Goal: Transaction & Acquisition: Purchase product/service

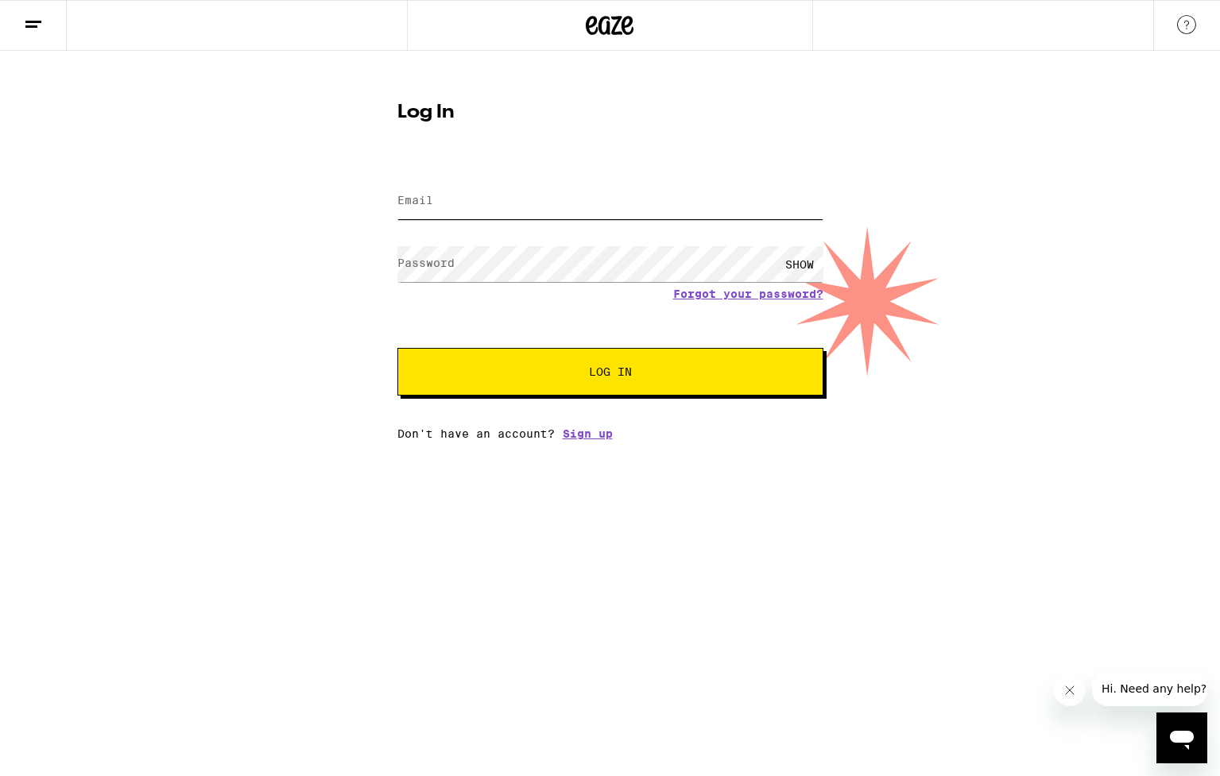
type input "[PERSON_NAME][EMAIL_ADDRESS][PERSON_NAME][DOMAIN_NAME]"
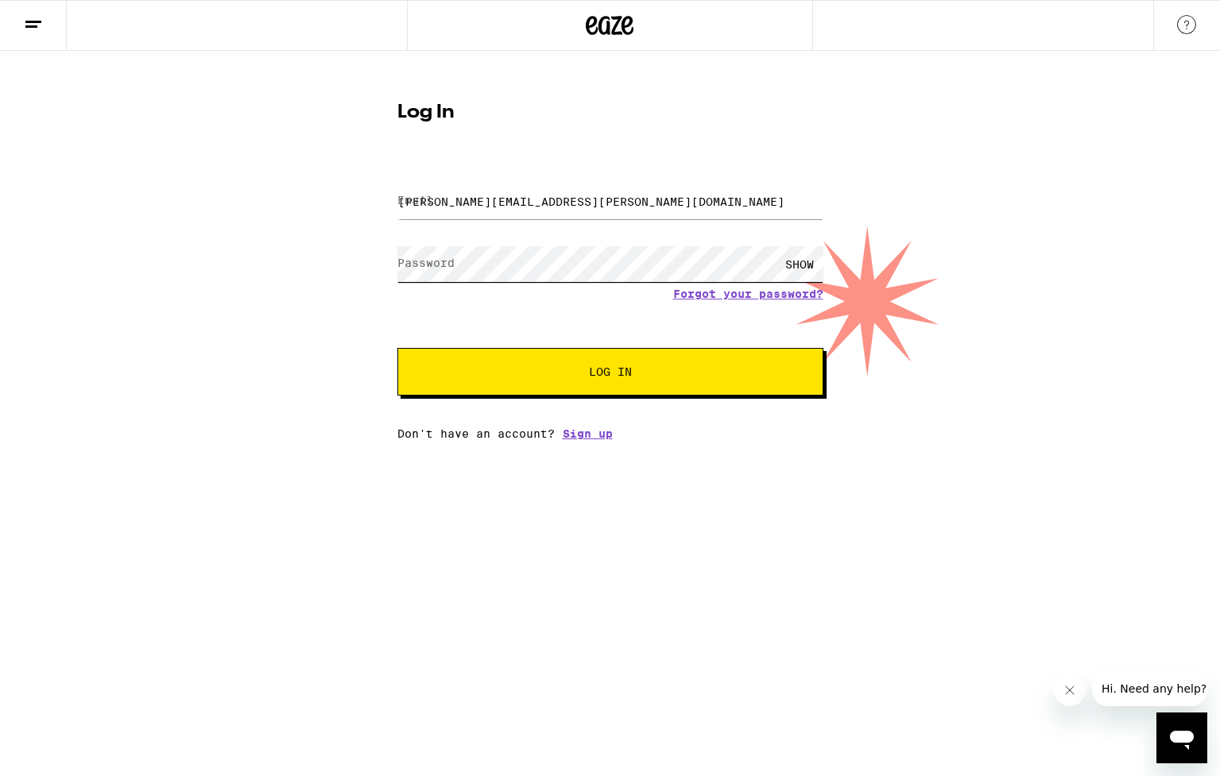
click at [609, 373] on button "Log In" at bounding box center [610, 372] width 426 height 48
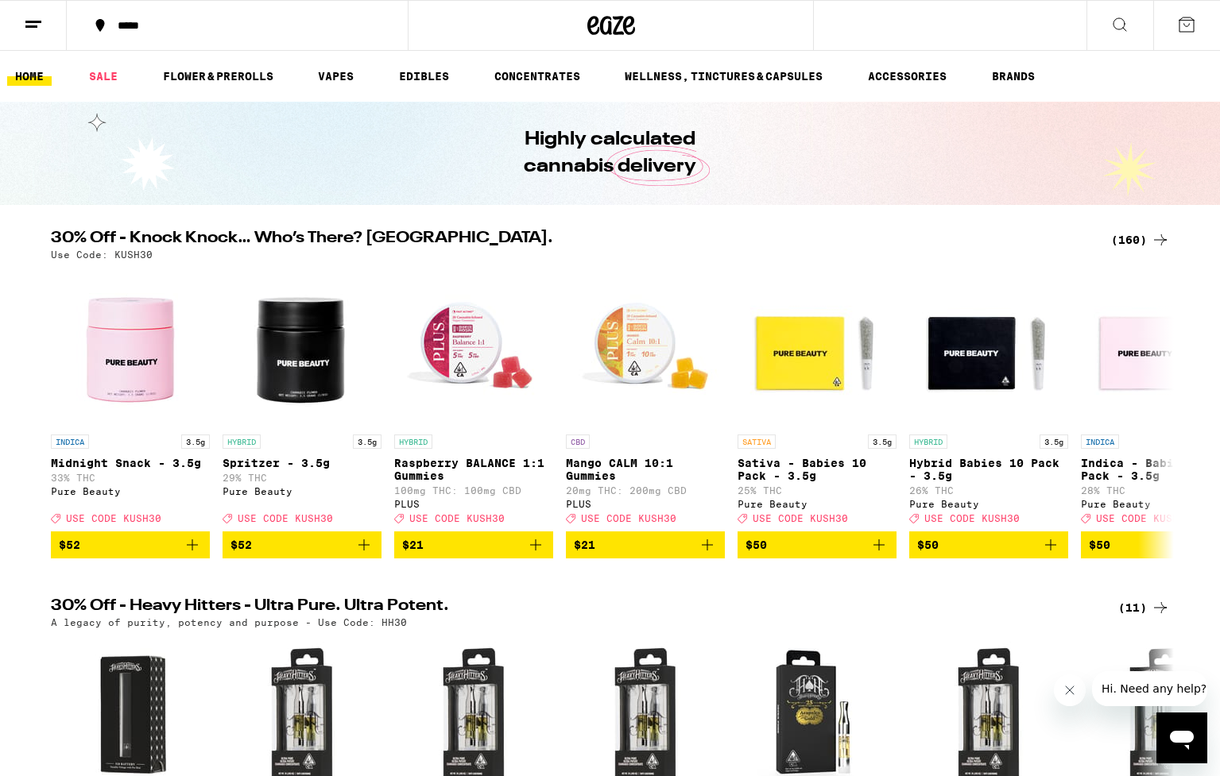
click at [1132, 234] on div "(160)" at bounding box center [1140, 239] width 59 height 19
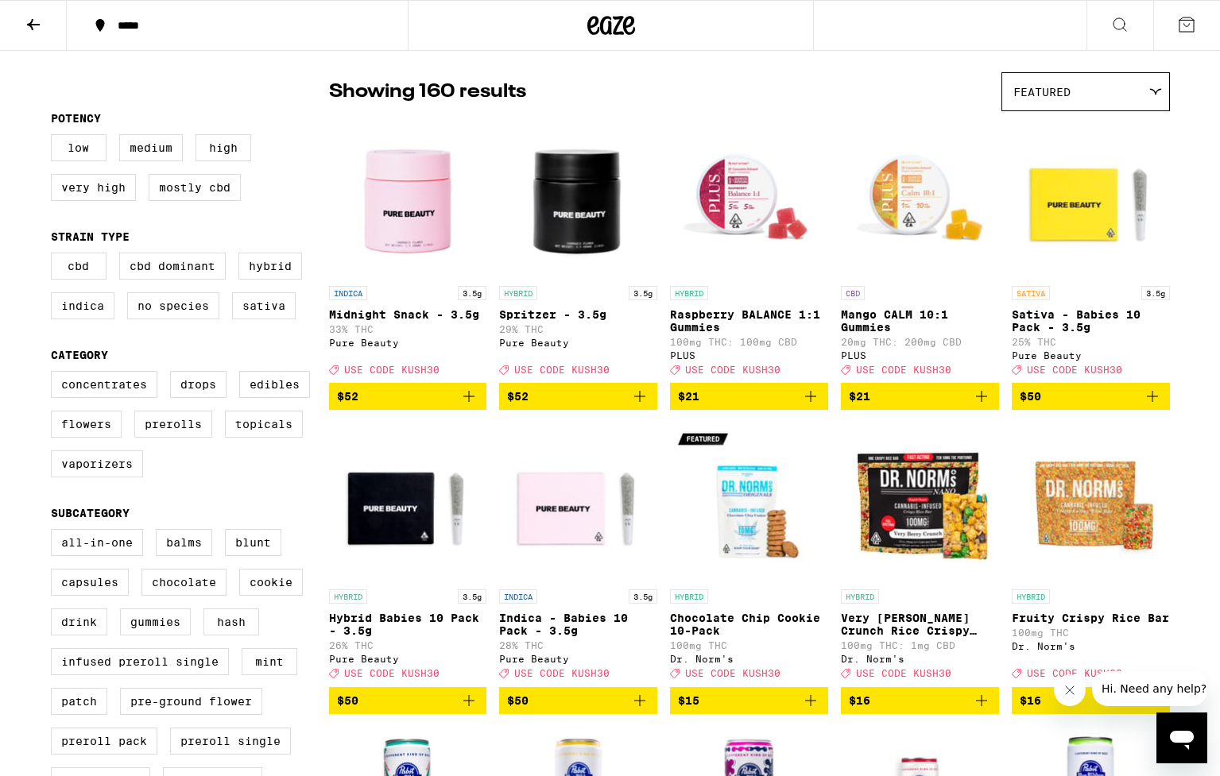
scroll to position [105, 0]
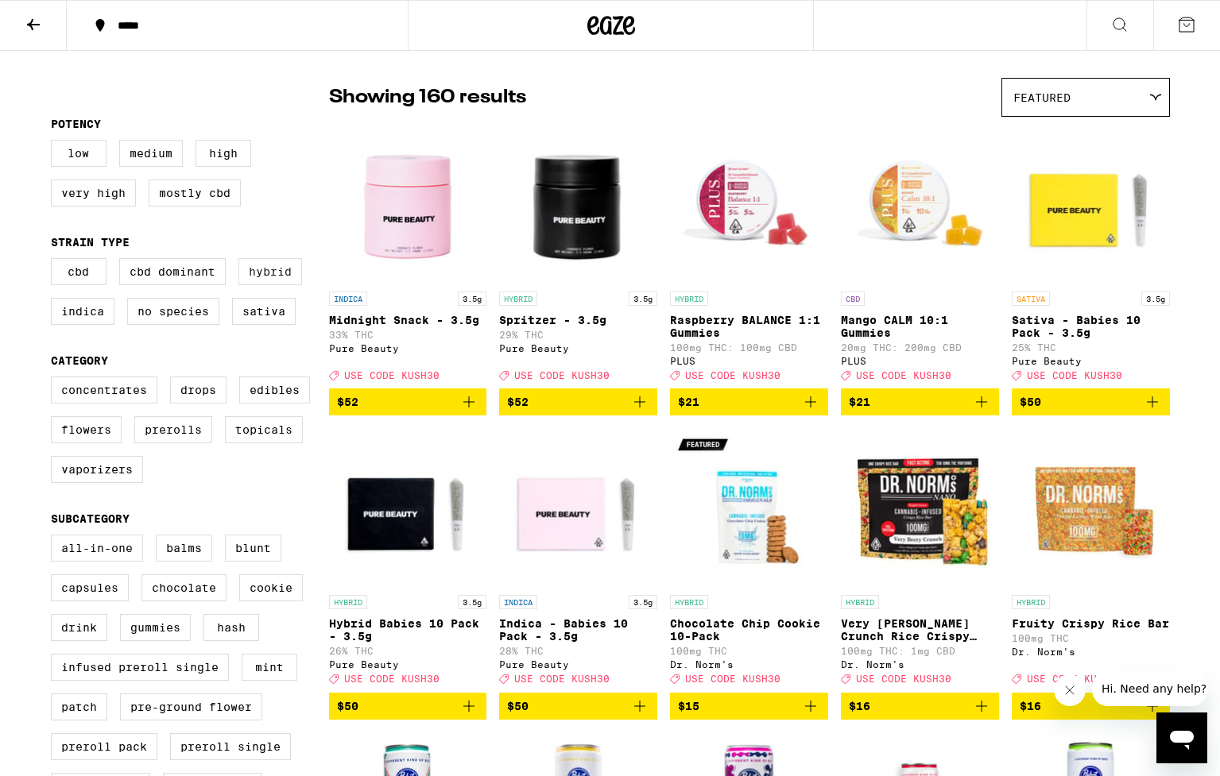
click at [271, 285] on label "Hybrid" at bounding box center [270, 271] width 64 height 27
click at [55, 261] on input "Hybrid" at bounding box center [54, 261] width 1 height 1
checkbox input "true"
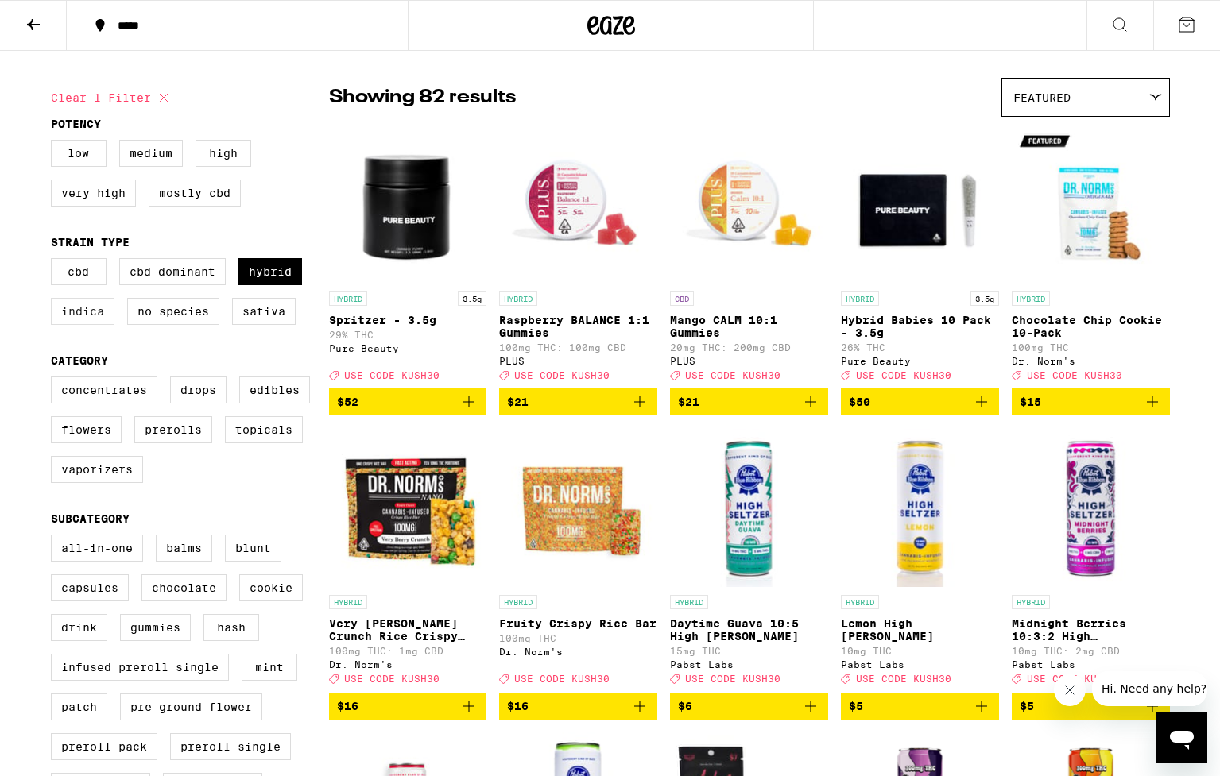
click at [103, 323] on label "Indica" at bounding box center [83, 311] width 64 height 27
click at [55, 261] on input "Indica" at bounding box center [54, 261] width 1 height 1
checkbox input "true"
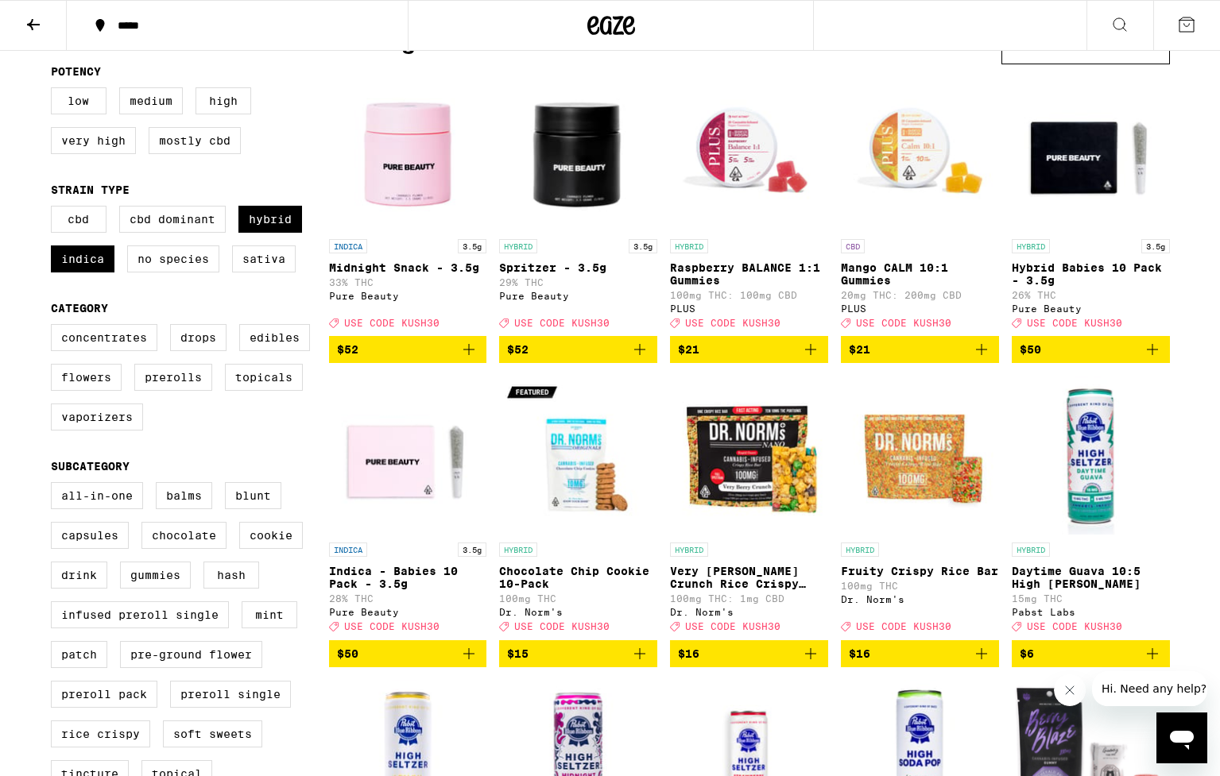
scroll to position [160, 0]
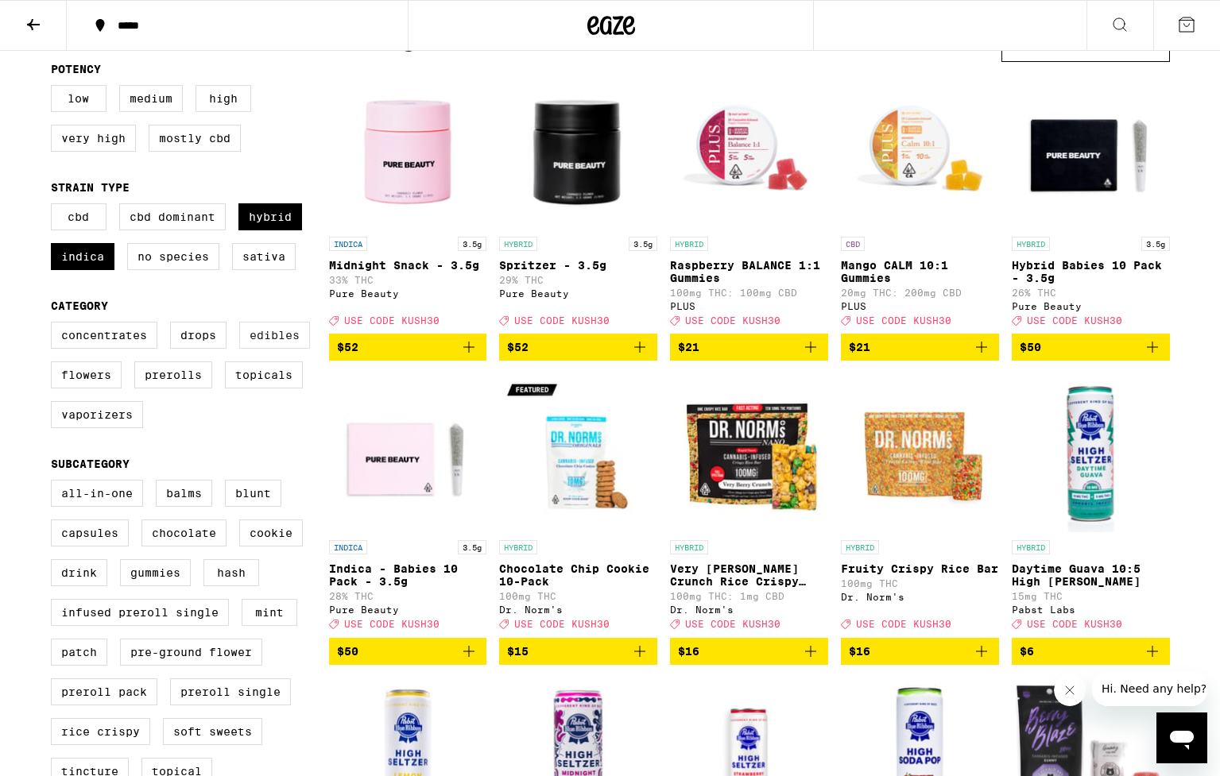
click at [281, 347] on label "Edibles" at bounding box center [274, 335] width 71 height 27
click at [55, 325] on input "Edibles" at bounding box center [54, 324] width 1 height 1
checkbox input "true"
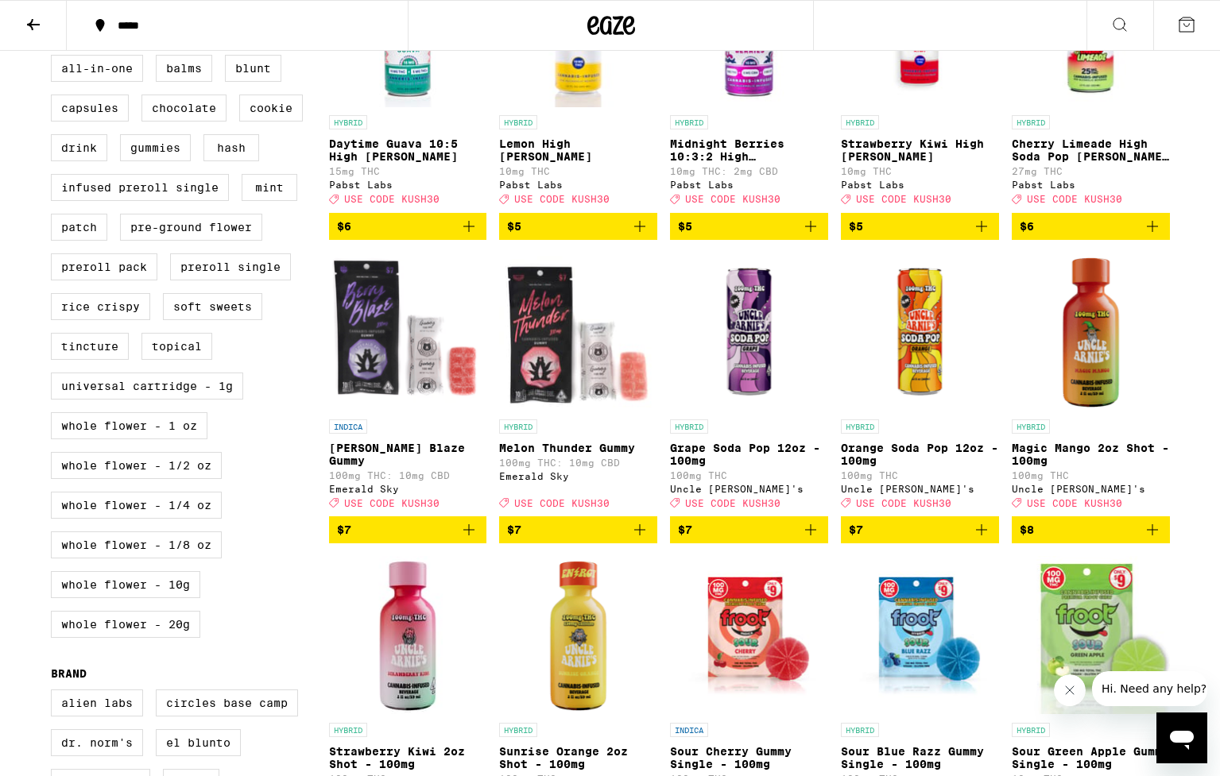
scroll to position [559, 0]
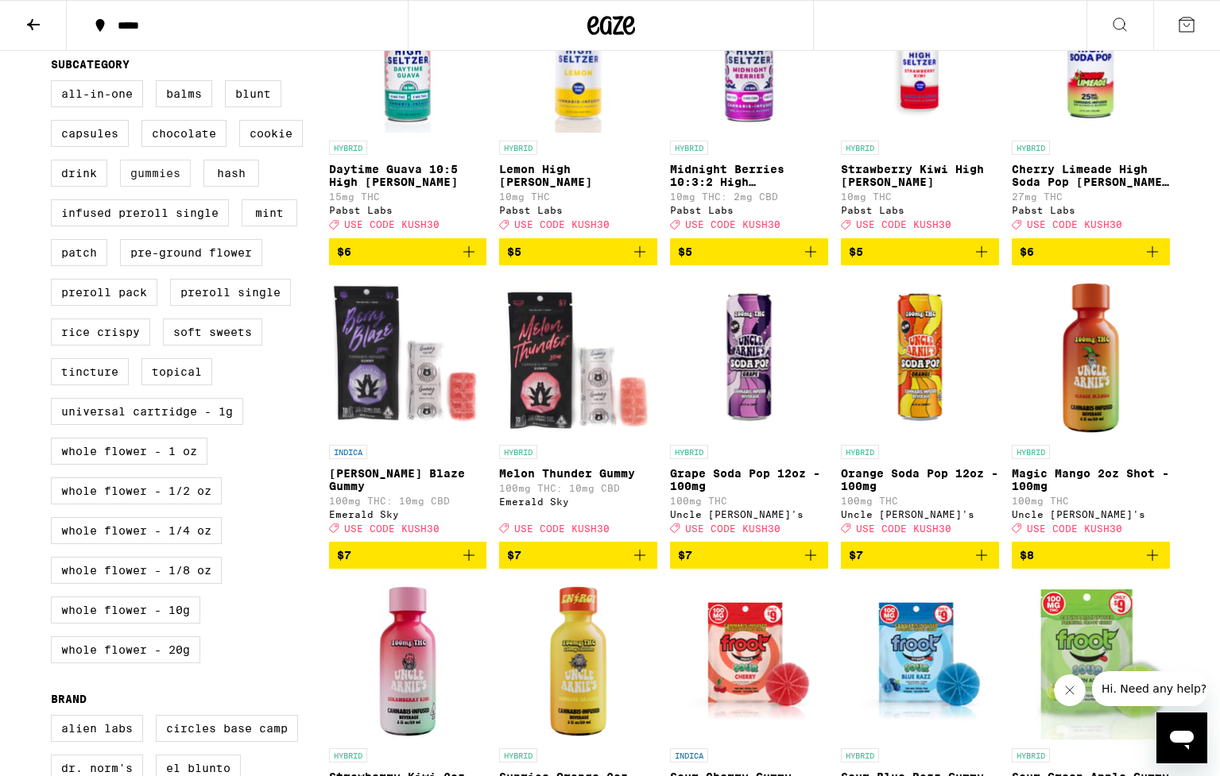
click at [169, 187] on label "Gummies" at bounding box center [155, 173] width 71 height 27
click at [55, 83] on input "Gummies" at bounding box center [54, 83] width 1 height 1
checkbox input "true"
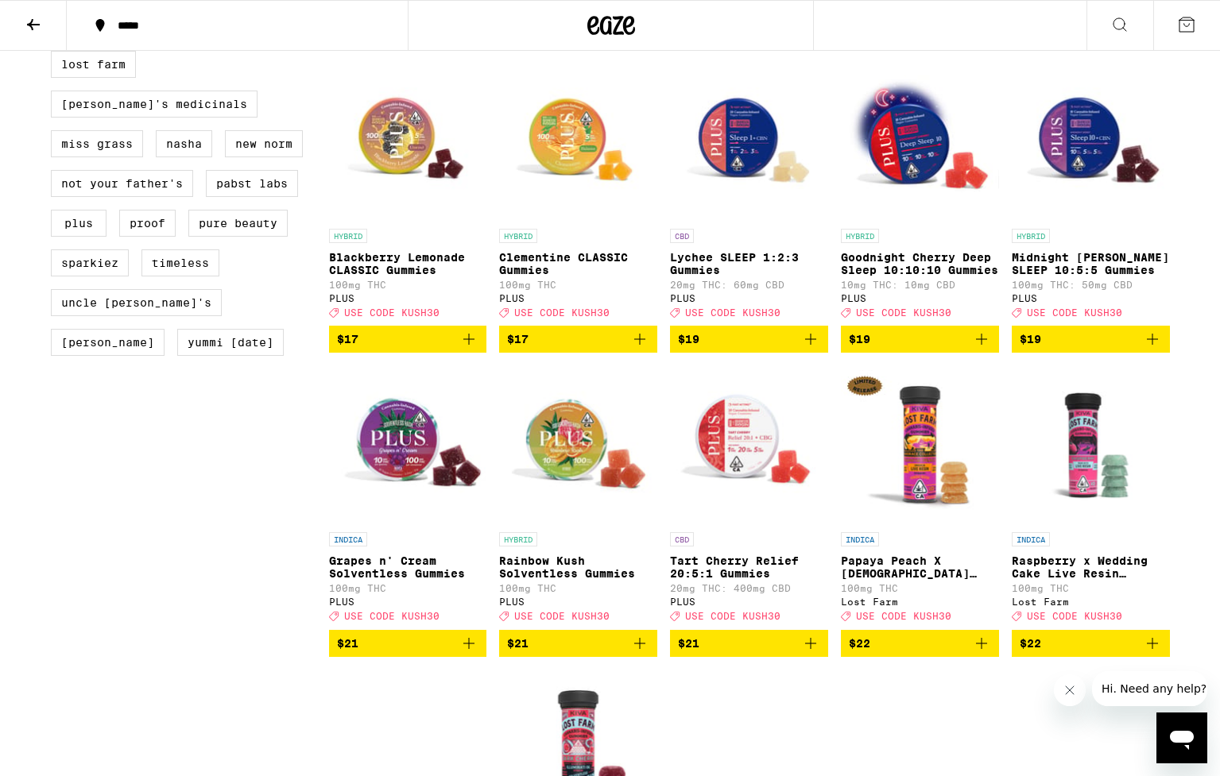
scroll to position [1393, 0]
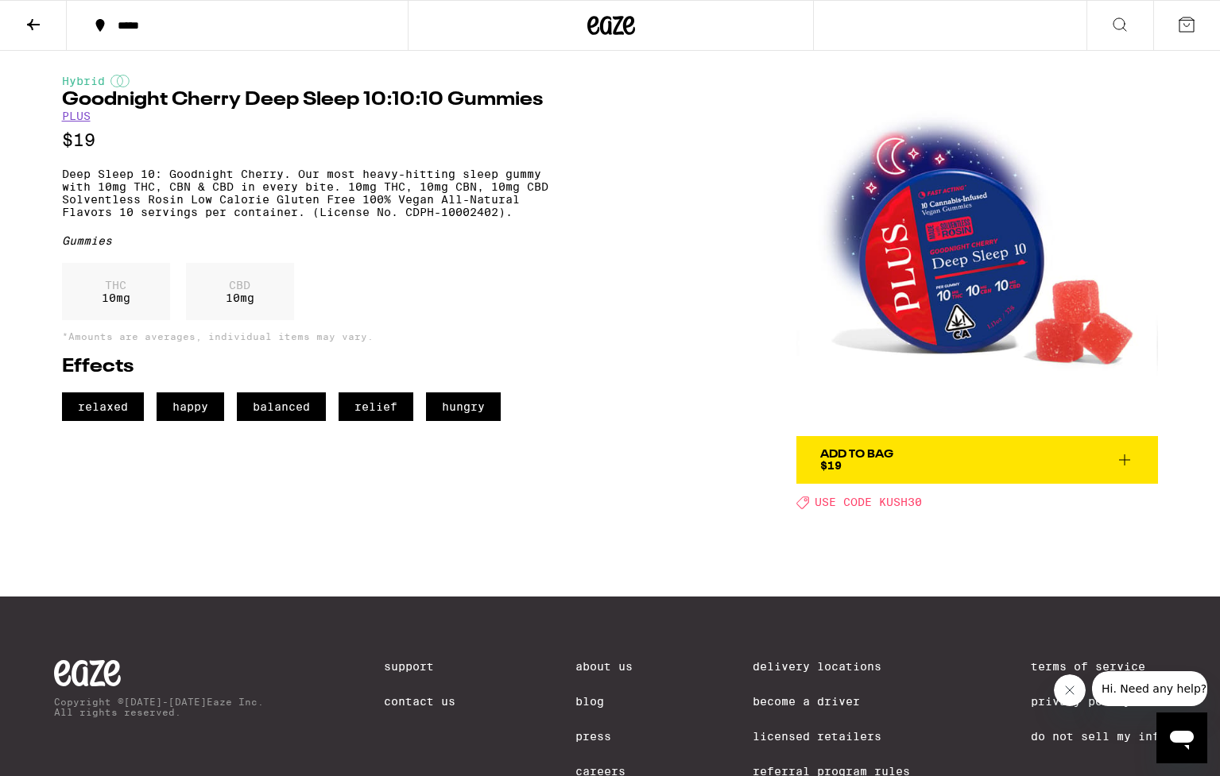
click at [857, 451] on div "Add To Bag" at bounding box center [856, 454] width 73 height 11
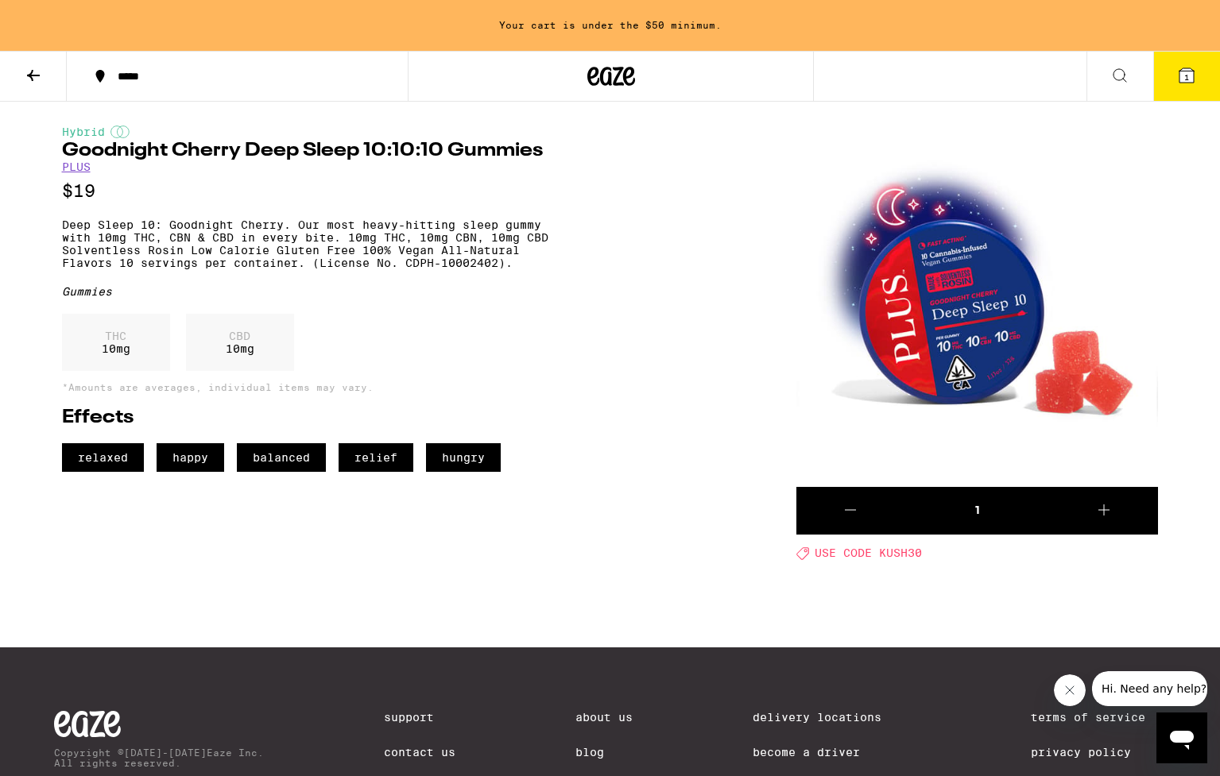
click at [1107, 508] on icon at bounding box center [1103, 510] width 19 height 19
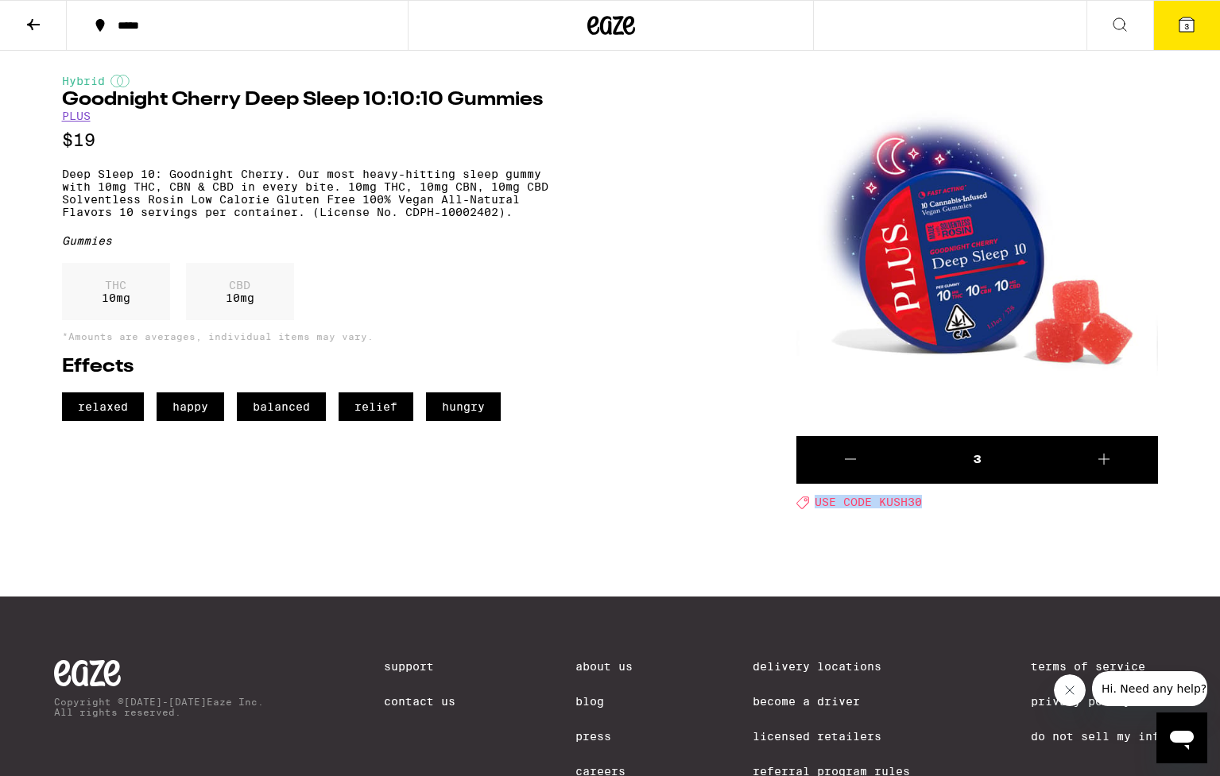
click at [1107, 508] on div "Deal Created with Sketch. USE CODE KUSH30" at bounding box center [977, 502] width 362 height 14
click at [1106, 460] on icon at bounding box center [1103, 459] width 19 height 19
click at [1201, 37] on button "6" at bounding box center [1186, 25] width 67 height 49
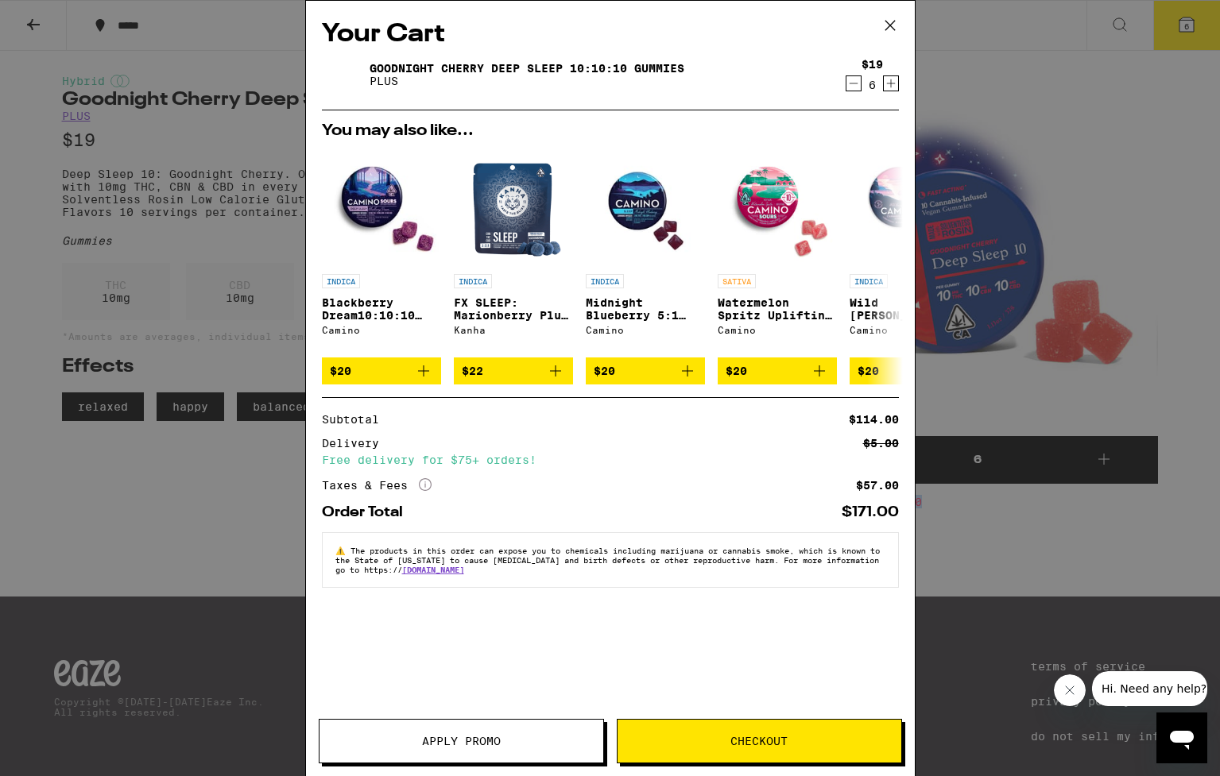
click at [501, 755] on button "Apply Promo" at bounding box center [461, 741] width 285 height 44
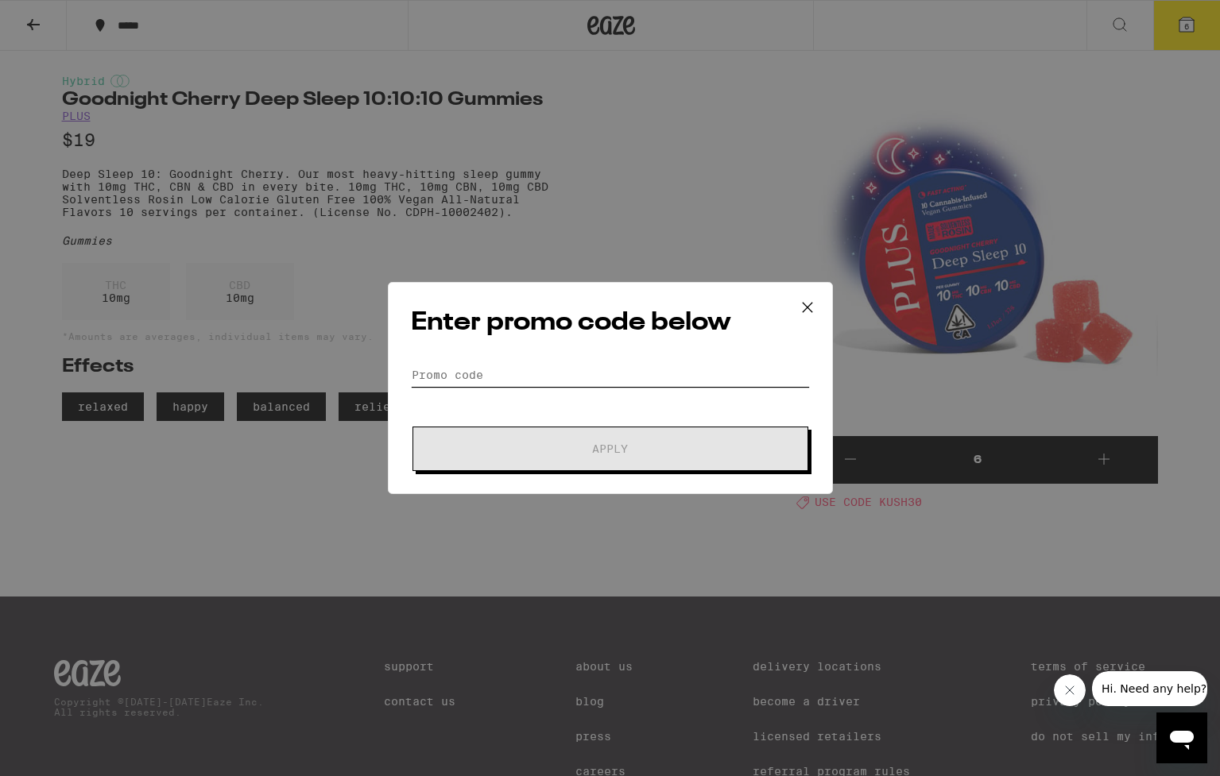
click at [591, 378] on input "Promo Code" at bounding box center [610, 375] width 399 height 24
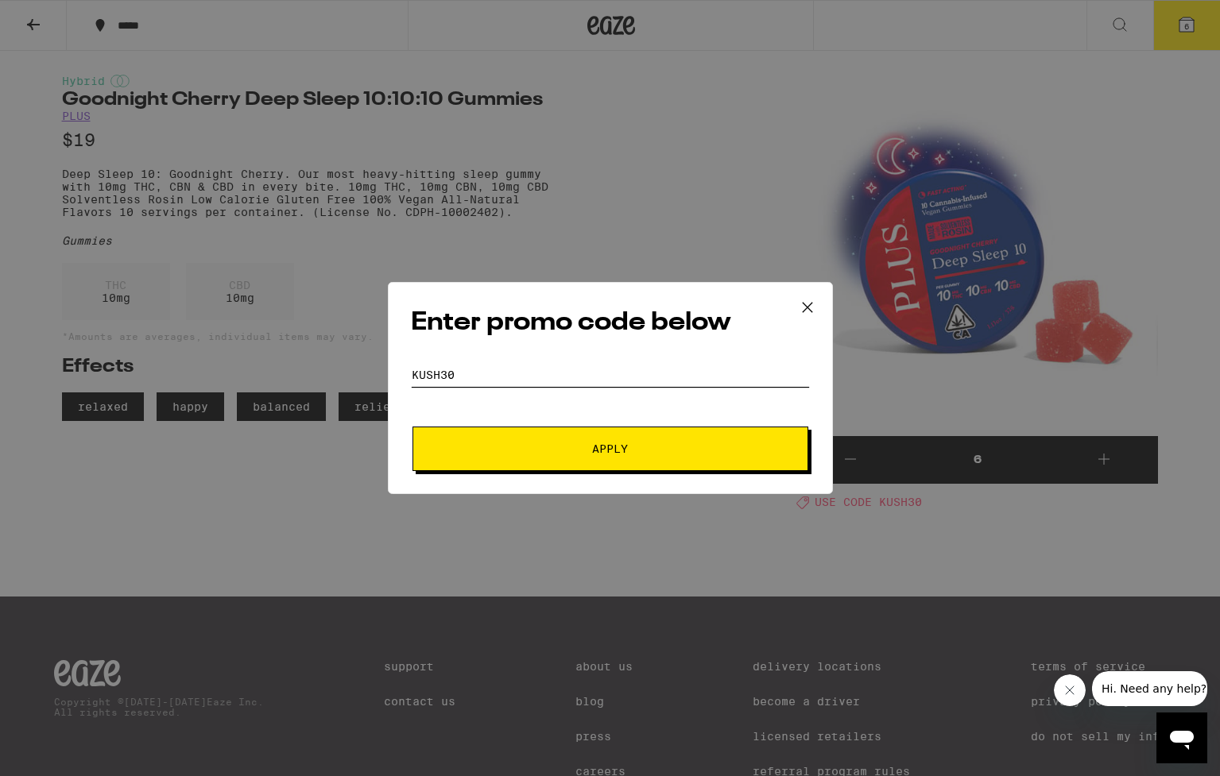
type input "KUSH30"
click at [655, 446] on span "Apply" at bounding box center [610, 448] width 286 height 11
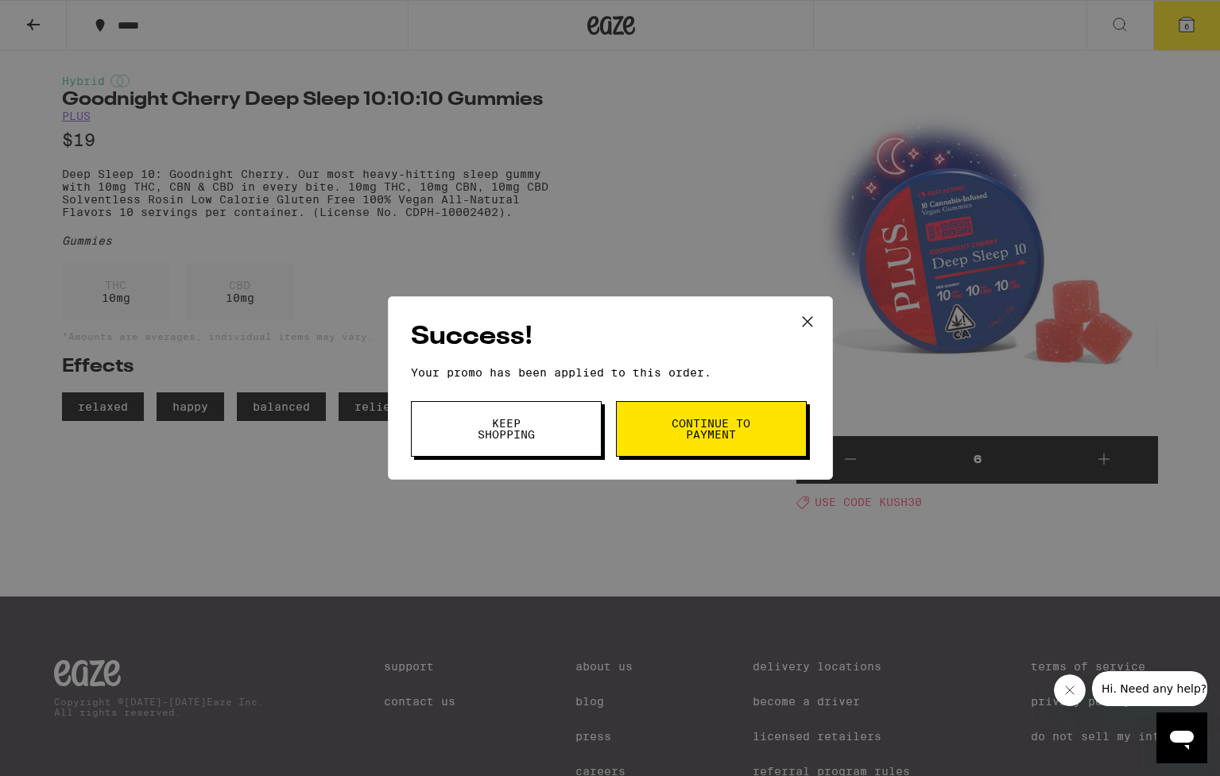
click at [562, 439] on button "Keep Shopping" at bounding box center [506, 429] width 191 height 56
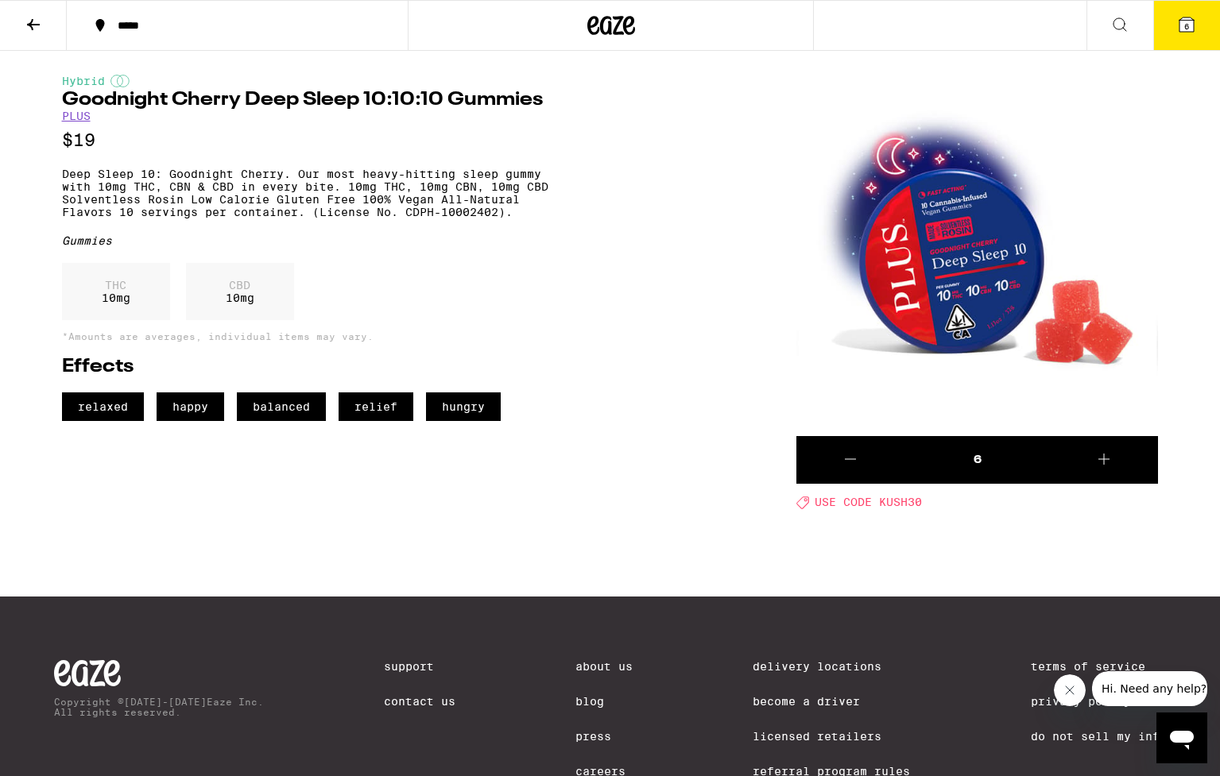
click at [1172, 21] on button "6" at bounding box center [1186, 25] width 67 height 49
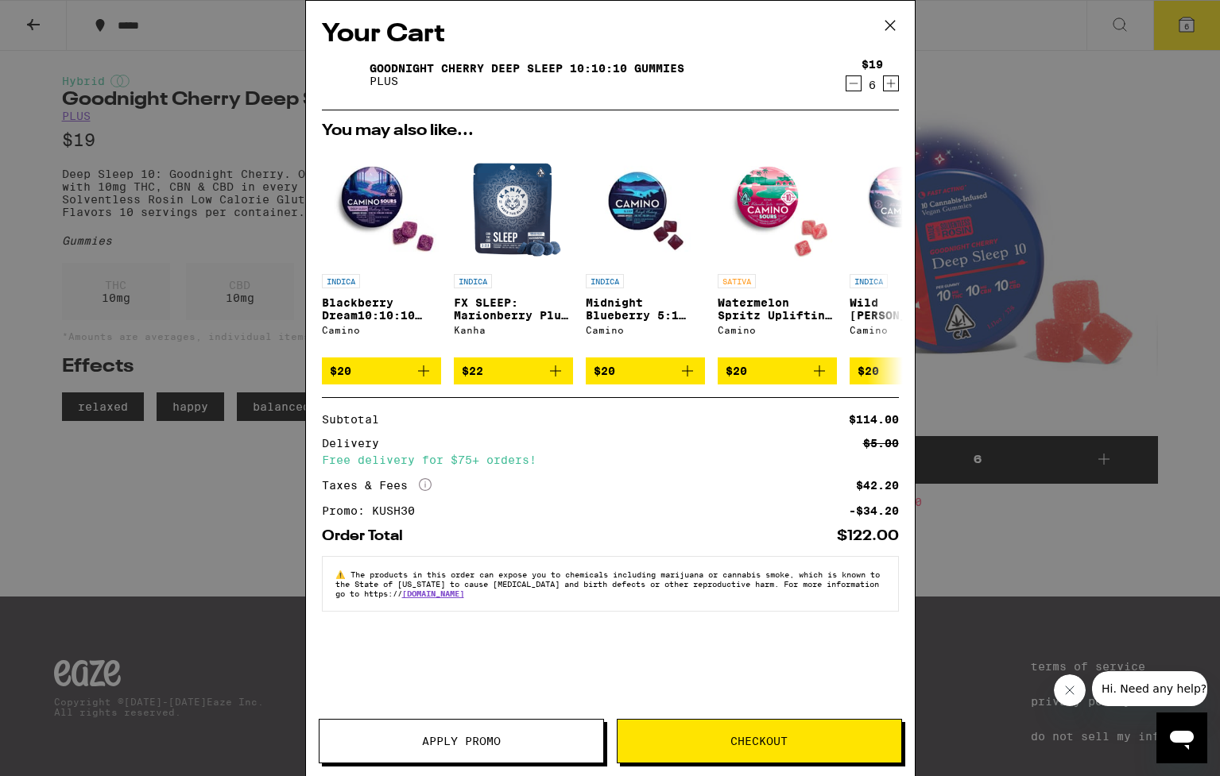
click at [893, 83] on icon "Increment" at bounding box center [891, 83] width 14 height 19
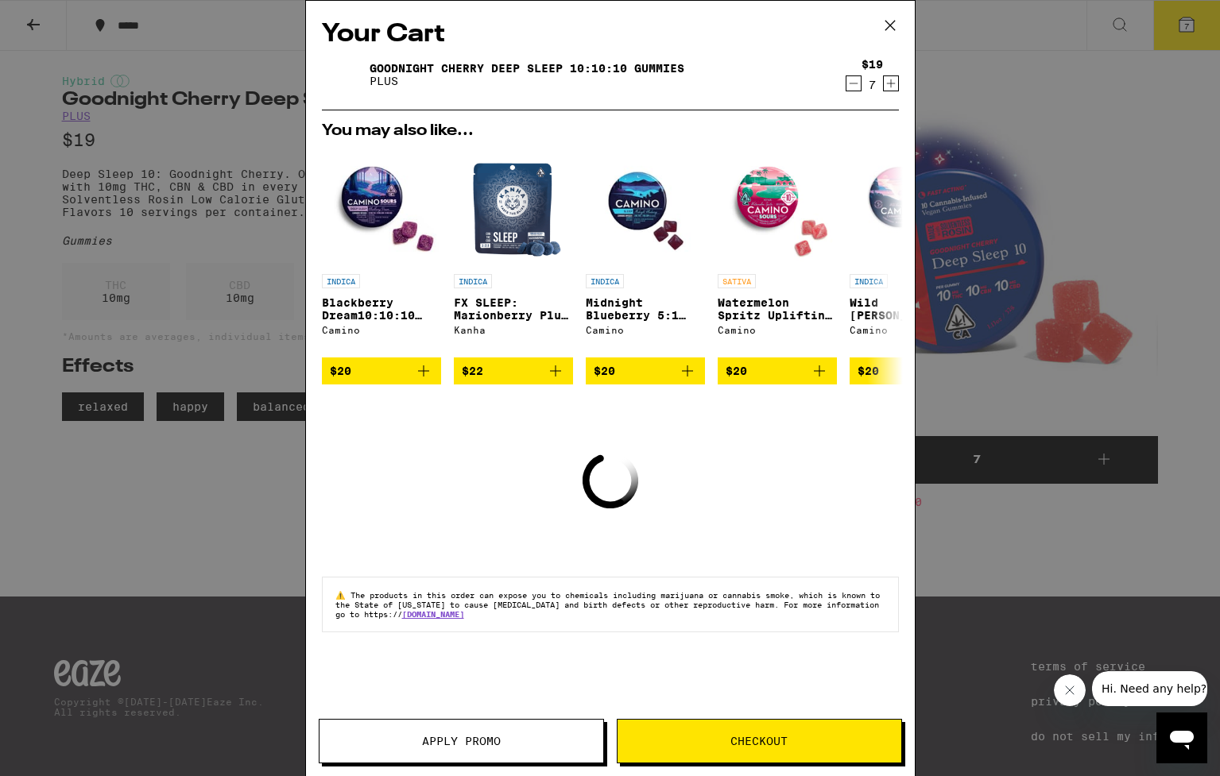
click at [893, 83] on icon "Increment" at bounding box center [891, 83] width 14 height 19
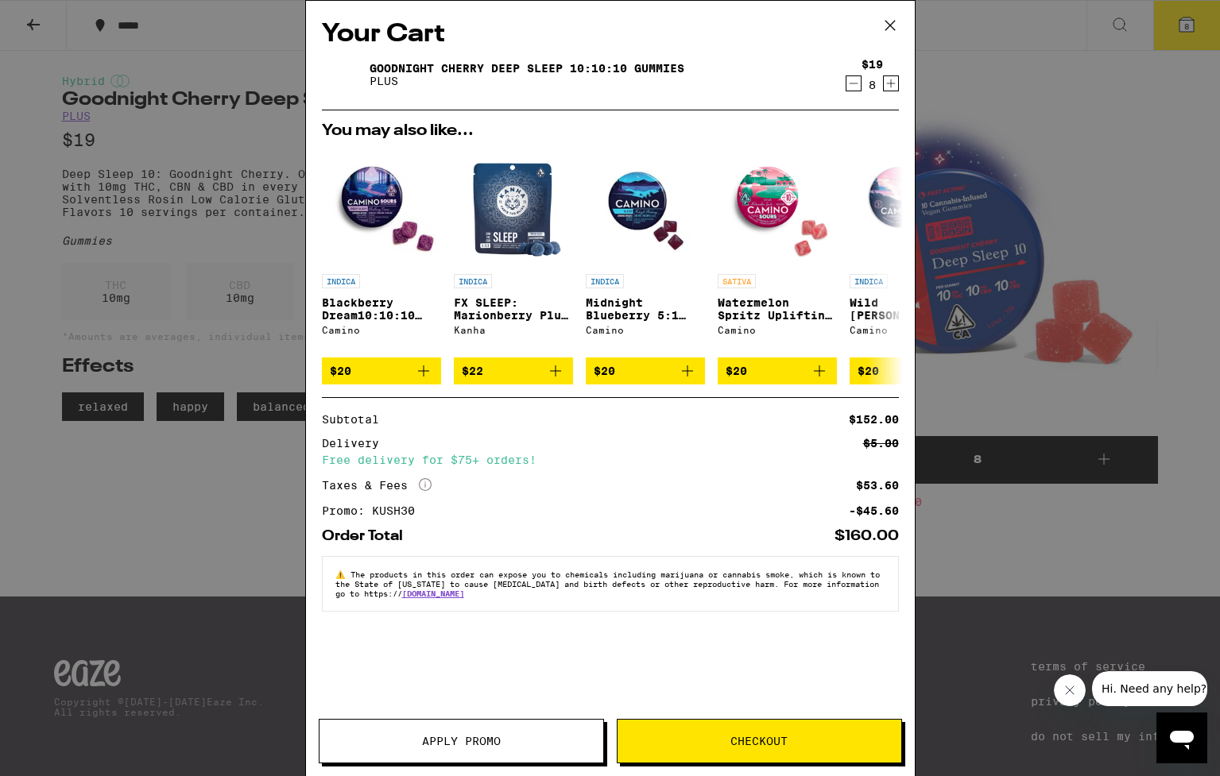
click at [648, 738] on span "Checkout" at bounding box center [759, 741] width 284 height 11
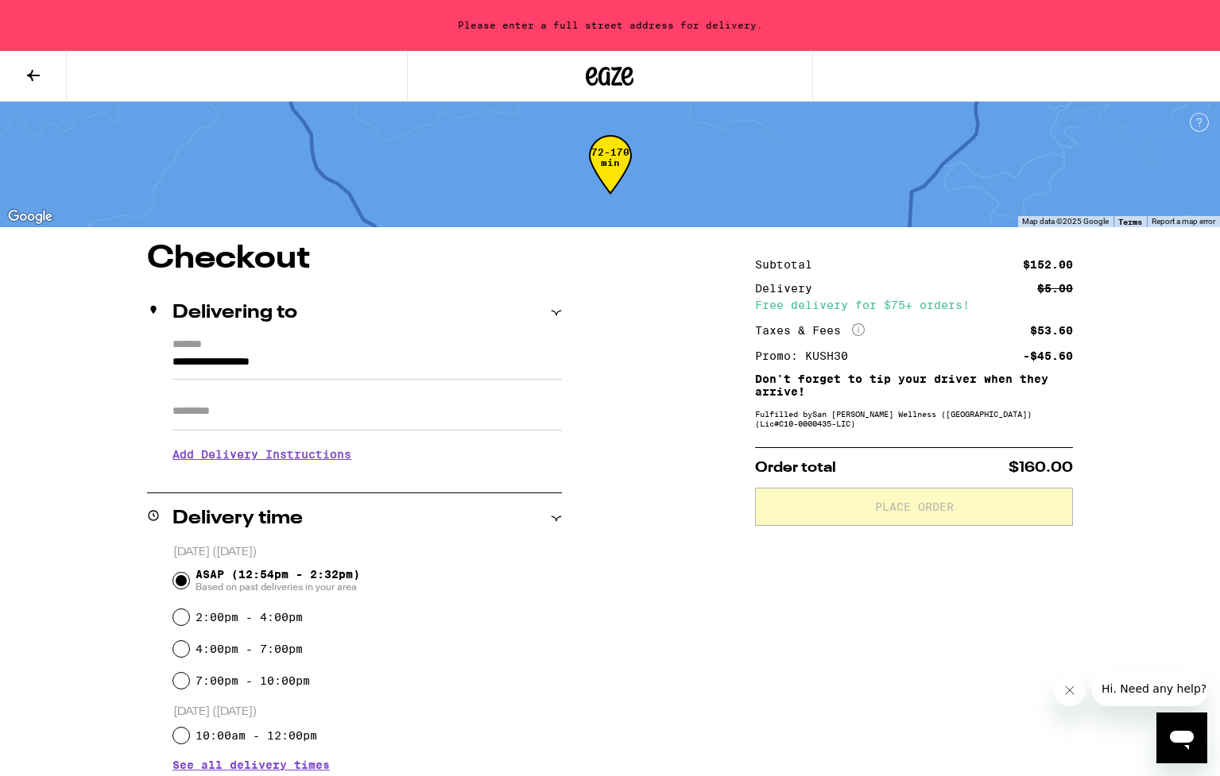
click at [182, 681] on input "7:00pm - 10:00pm" at bounding box center [181, 681] width 16 height 16
radio input "true"
click at [186, 586] on input "ASAP (12:54pm - 2:32pm) Based on past deliveries in your area" at bounding box center [181, 581] width 16 height 16
radio input "true"
click at [242, 364] on input "**********" at bounding box center [366, 366] width 389 height 27
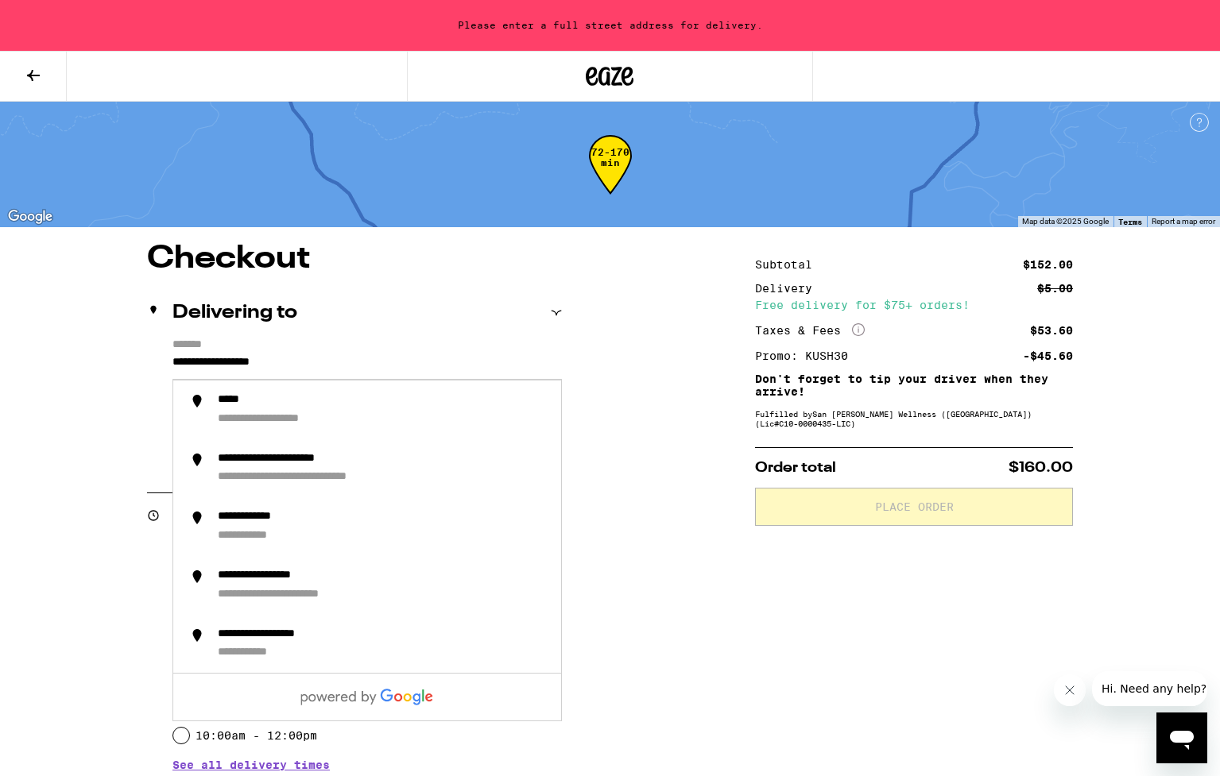
drag, startPoint x: 320, startPoint y: 360, endPoint x: 172, endPoint y: 368, distance: 148.8
click at [172, 368] on div "**********" at bounding box center [354, 407] width 415 height 137
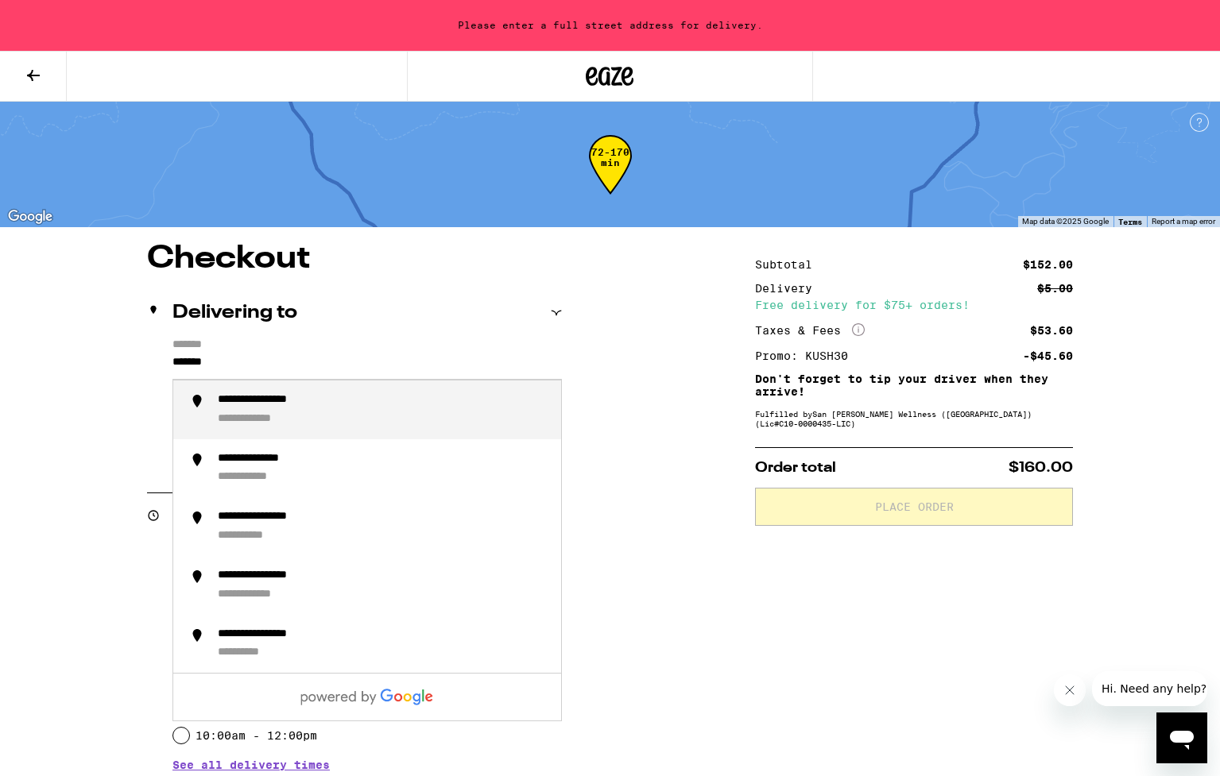
click at [360, 393] on li "**********" at bounding box center [367, 410] width 388 height 59
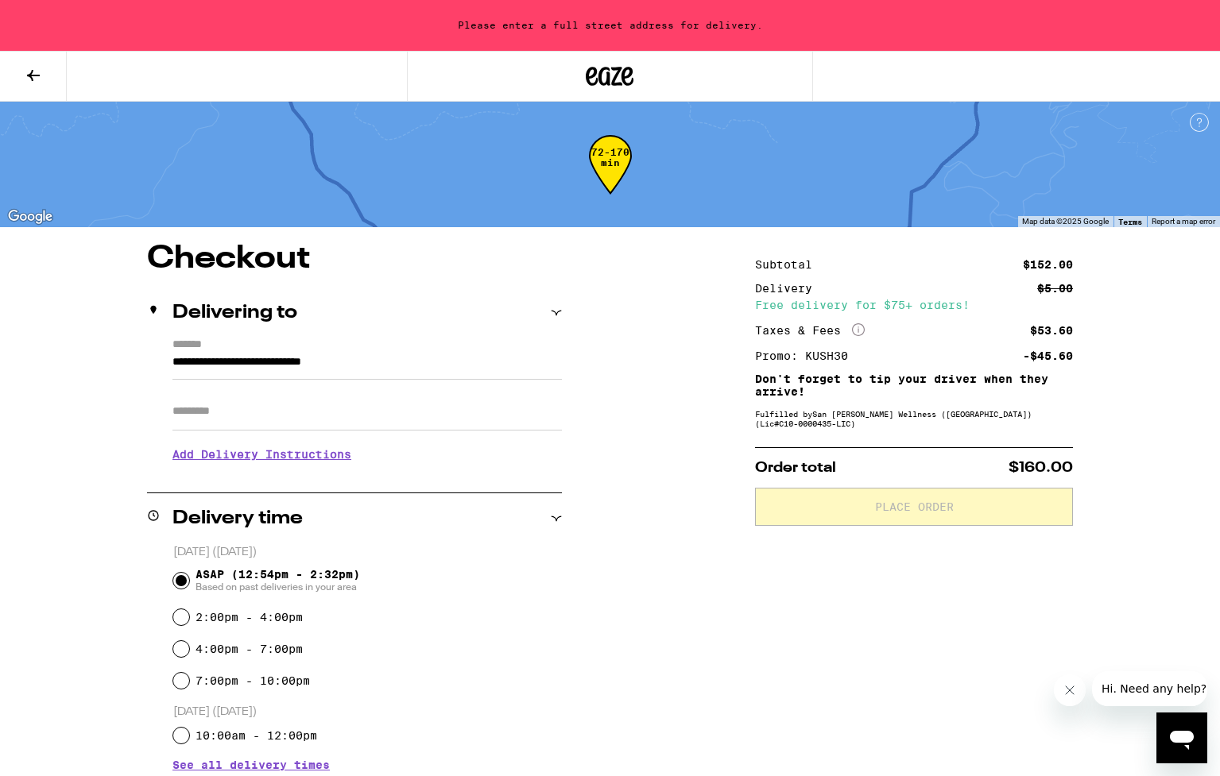
type input "**********"
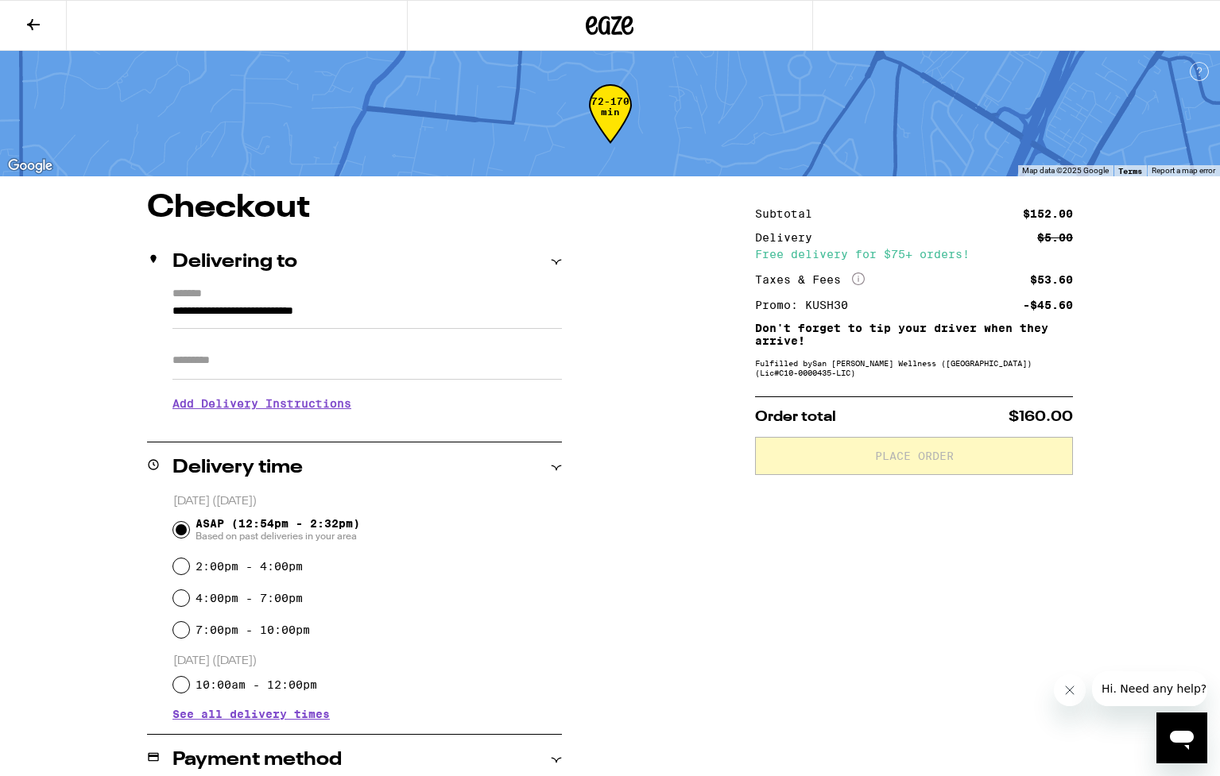
click at [687, 217] on div "**********" at bounding box center [610, 611] width 1144 height 838
click at [558, 466] on icon at bounding box center [556, 468] width 10 height 5
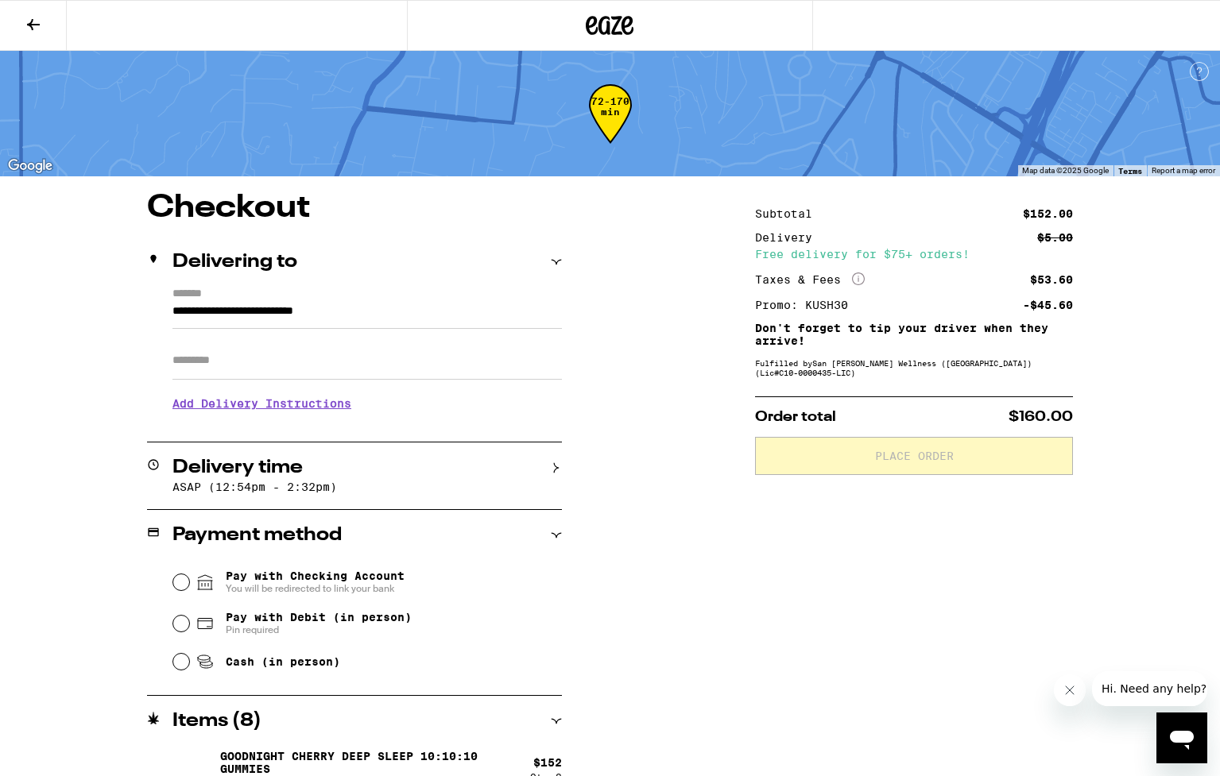
click at [180, 631] on input "Pay with Debit (in person) Pin required" at bounding box center [181, 624] width 16 height 16
radio input "true"
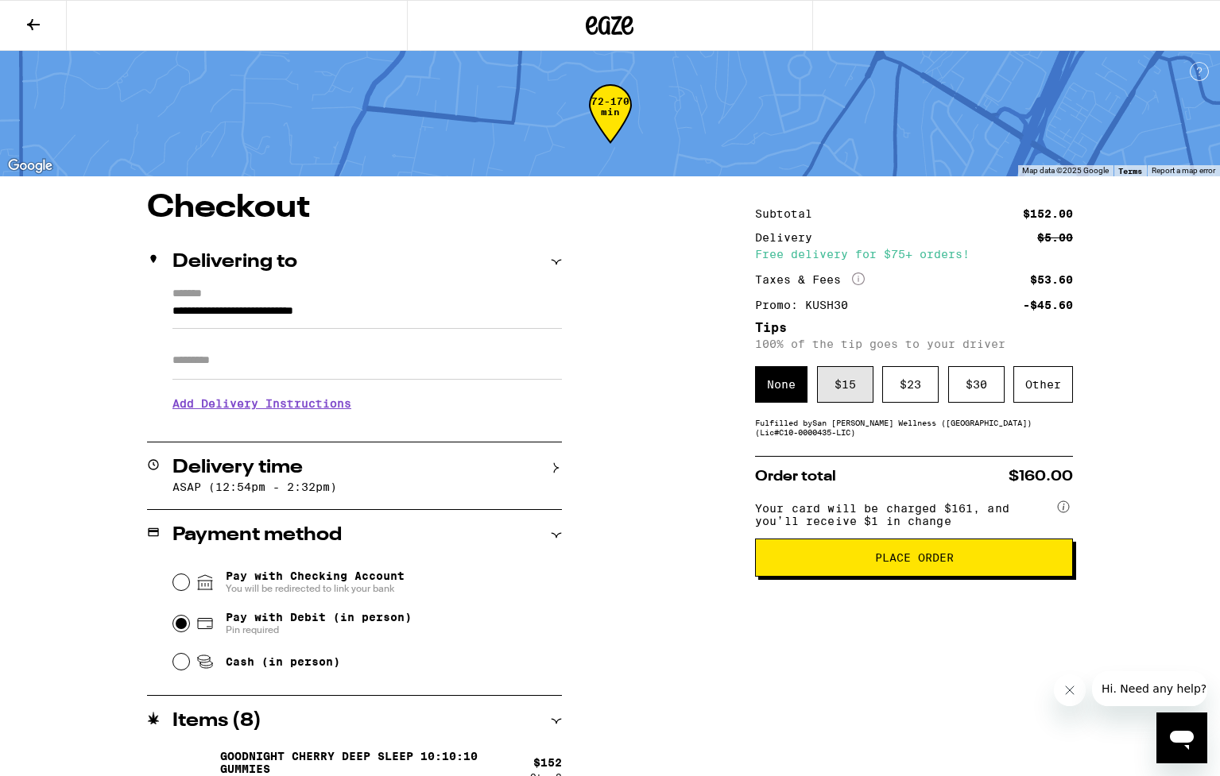
click at [841, 393] on div "$ 15" at bounding box center [845, 384] width 56 height 37
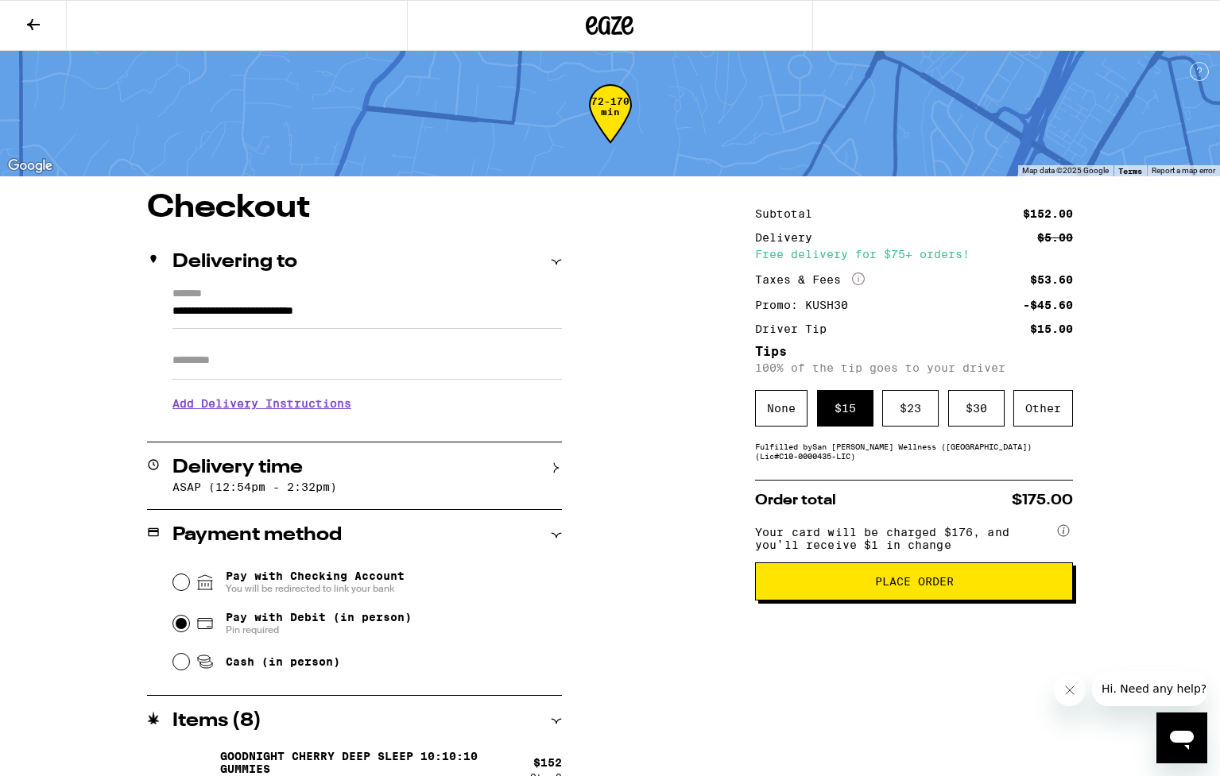
click at [873, 587] on span "Place Order" at bounding box center [913, 581] width 291 height 11
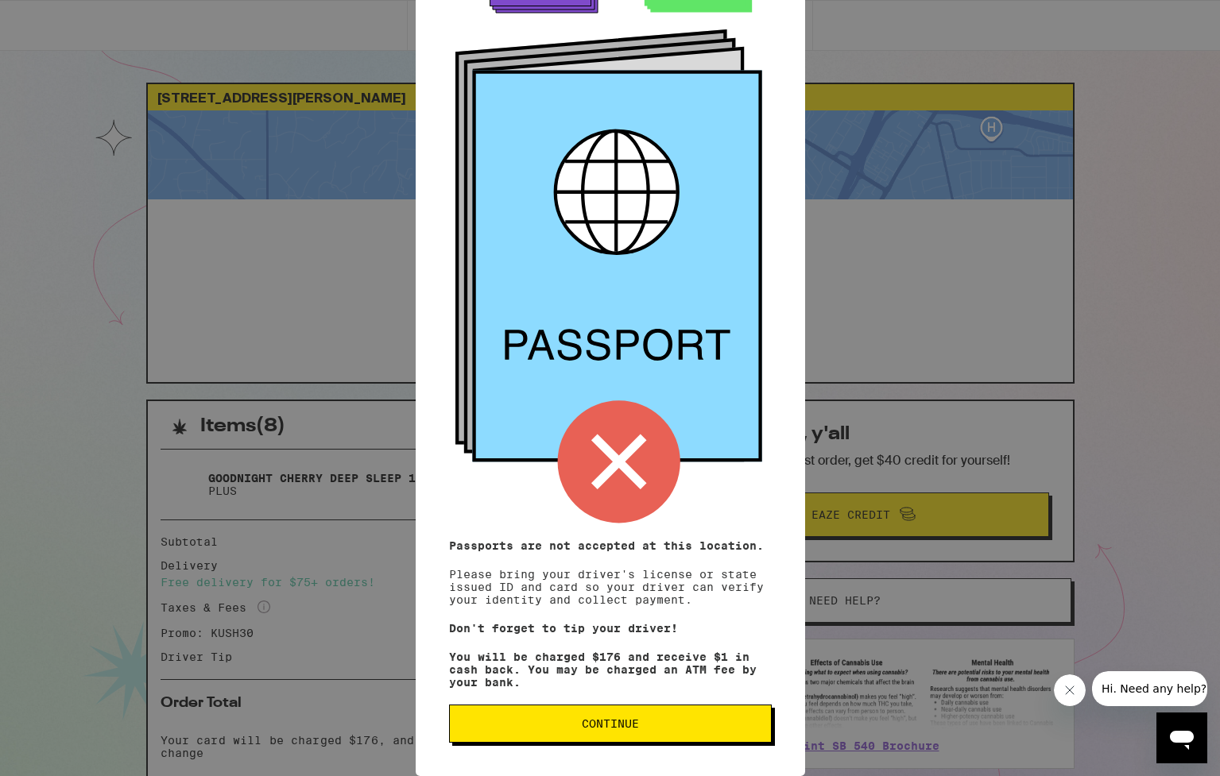
scroll to position [82, 0]
click at [651, 555] on p "Passports are not accepted at this location. Please bring your driver's license…" at bounding box center [610, 573] width 323 height 67
click at [595, 721] on span "Continue" at bounding box center [610, 723] width 57 height 11
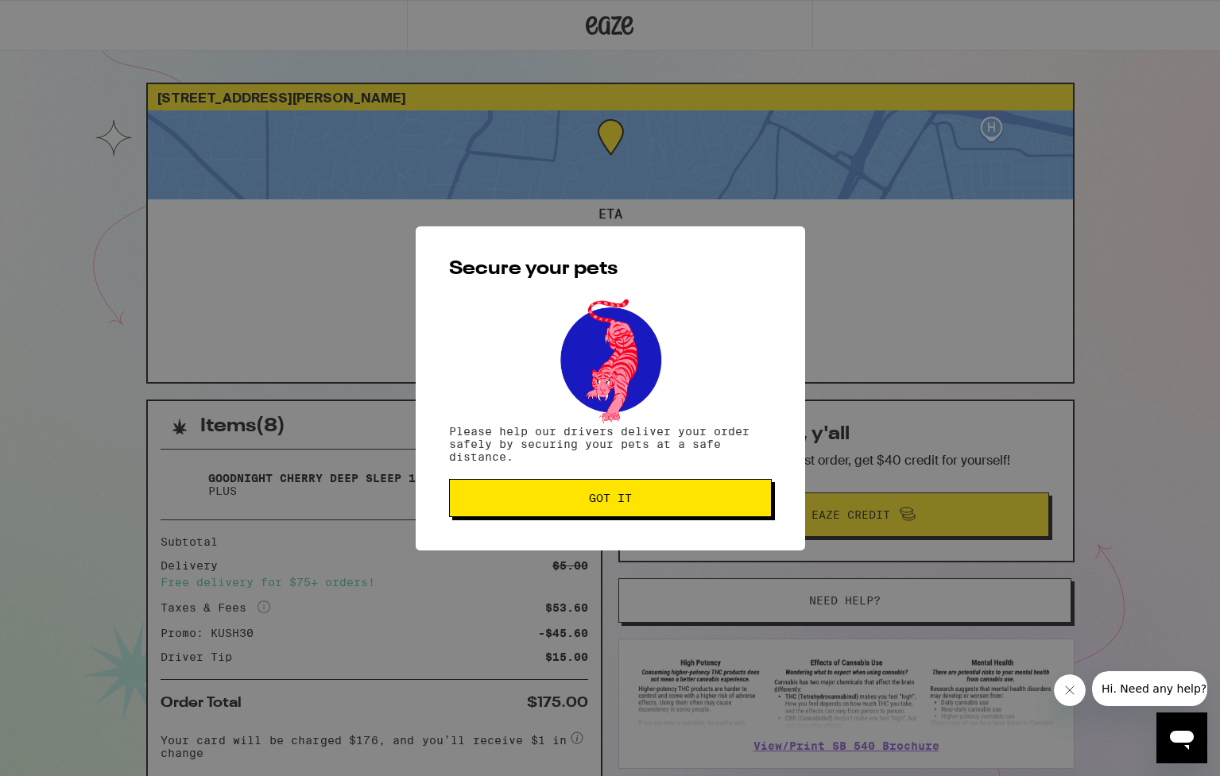
scroll to position [0, 0]
click at [659, 507] on button "Got it" at bounding box center [610, 498] width 323 height 38
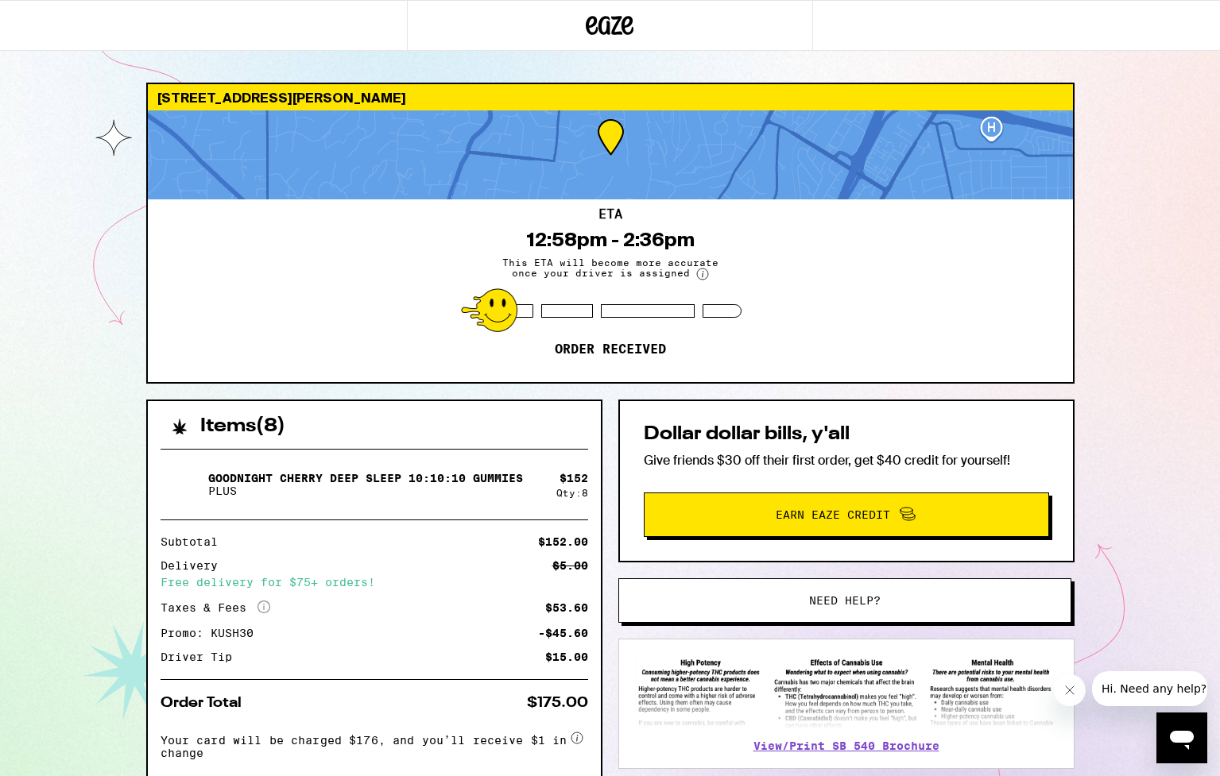
click at [702, 277] on circle at bounding box center [702, 274] width 11 height 11
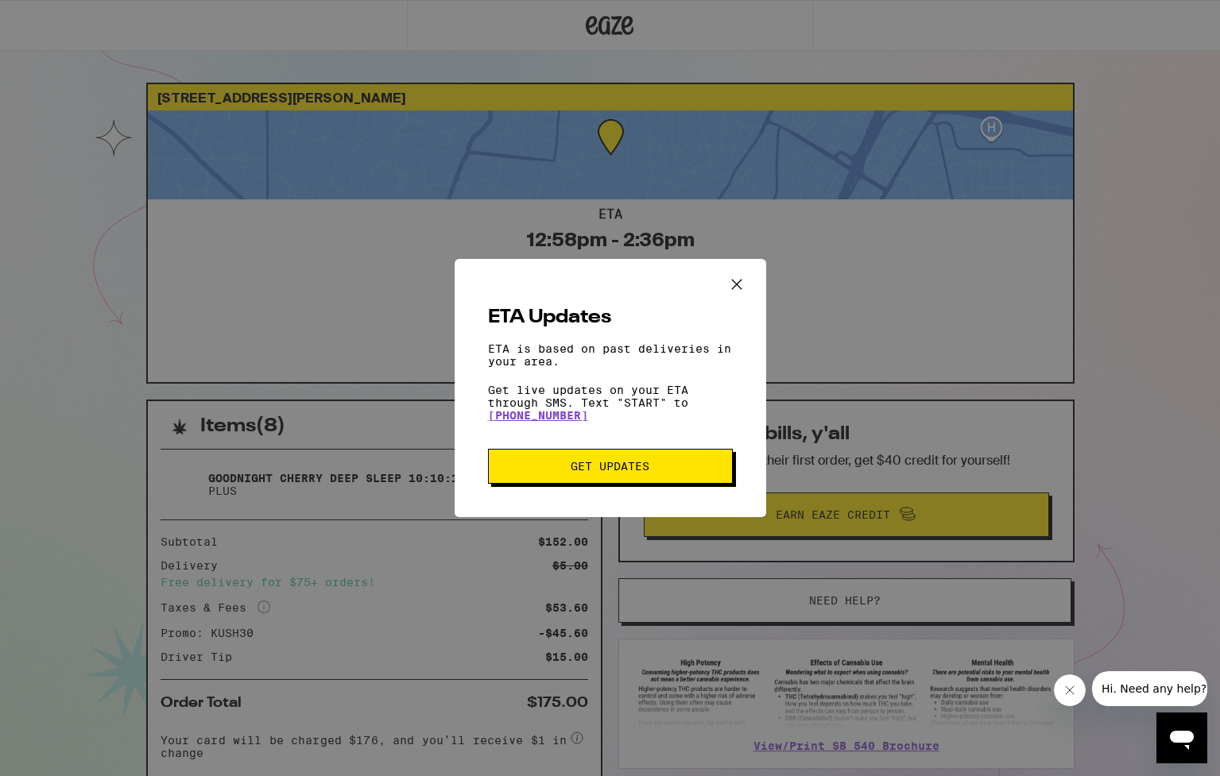
click at [735, 283] on icon "Close ETA information modal" at bounding box center [737, 285] width 24 height 24
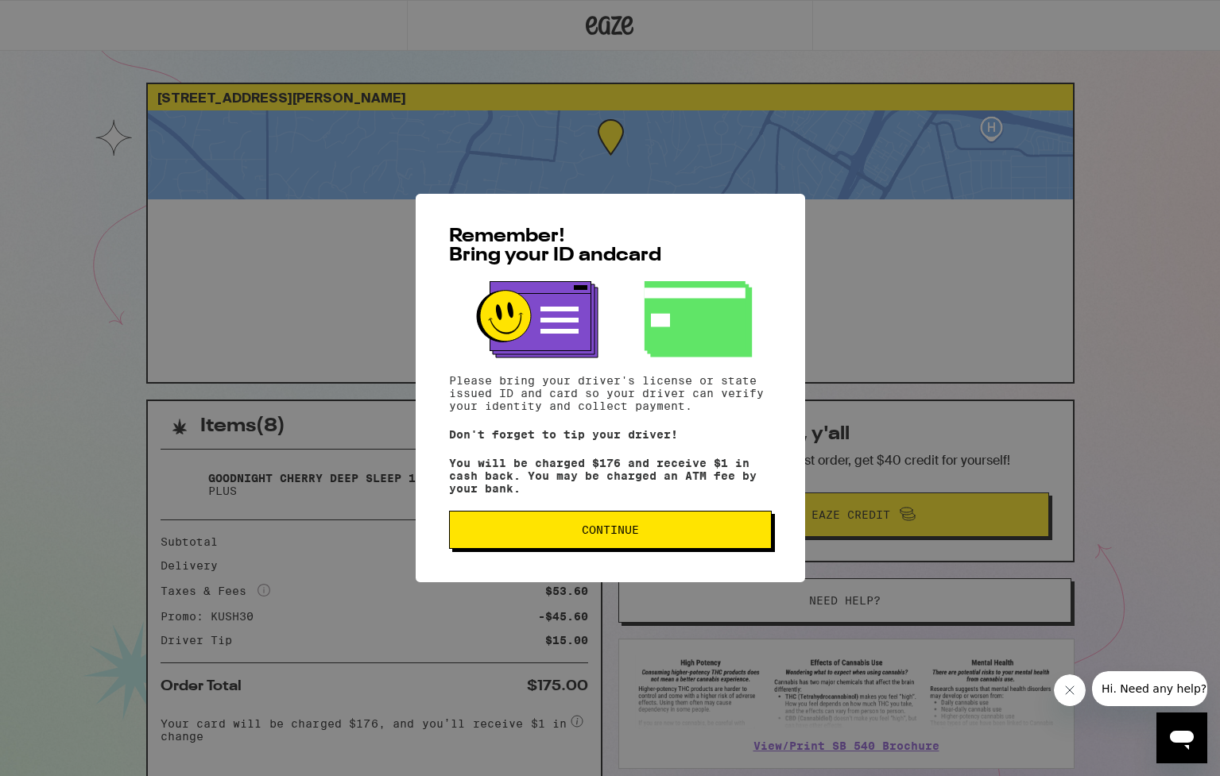
click at [595, 536] on span "Continue" at bounding box center [610, 529] width 57 height 11
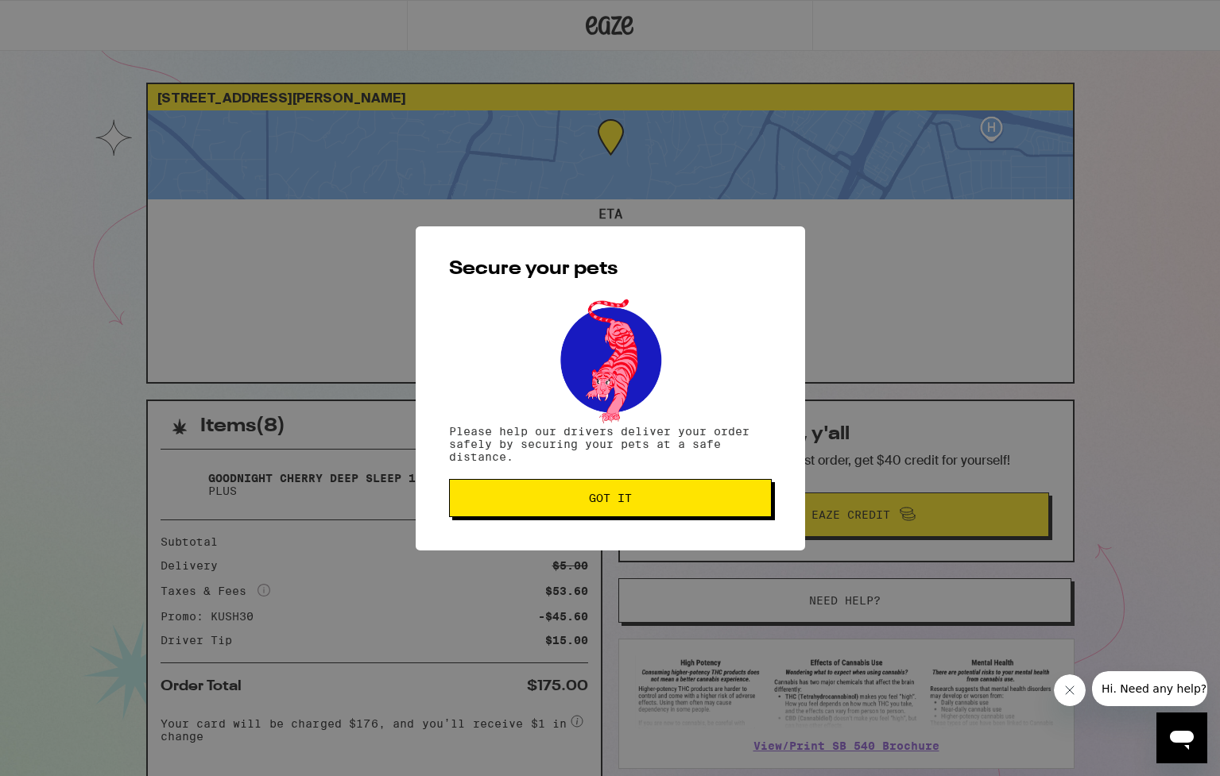
click at [613, 502] on span "Got it" at bounding box center [610, 498] width 43 height 11
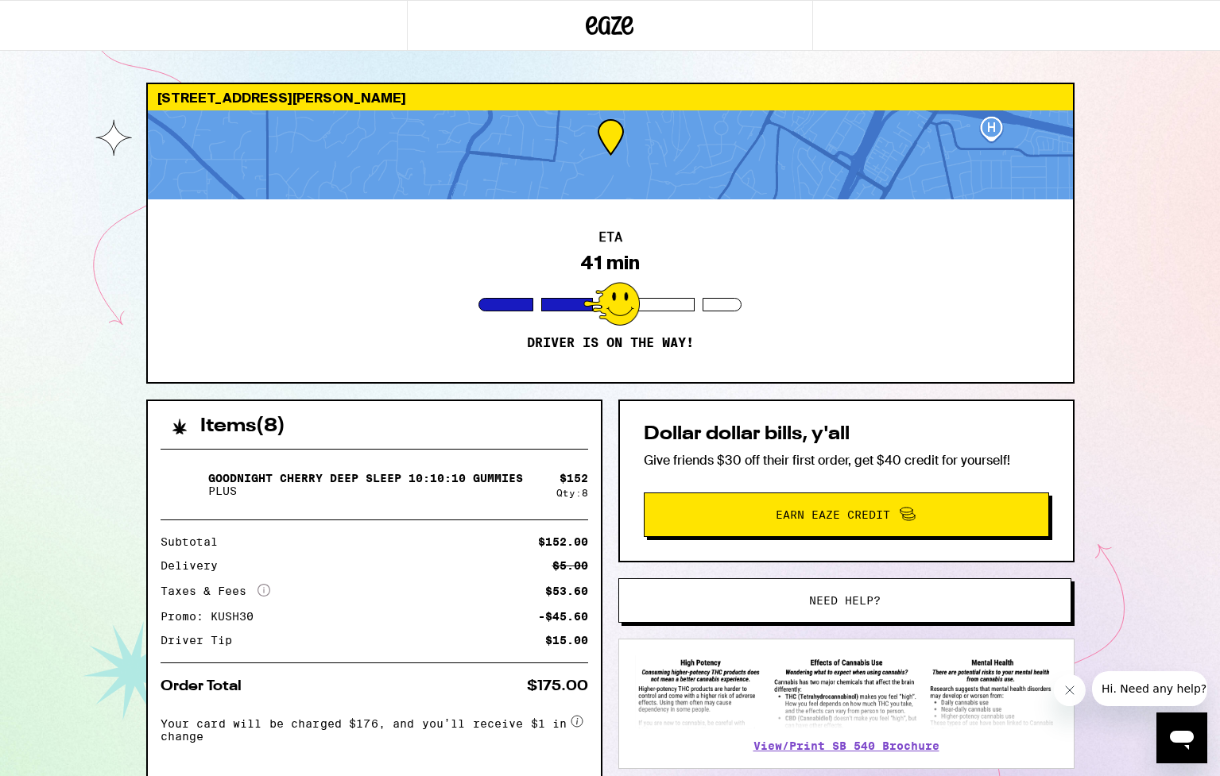
click at [1108, 288] on div "719 Bicknell Rd Los Gatos 95030 ETA 41 min Driver is on the way! Items ( 8 ) Go…" at bounding box center [610, 433] width 1220 height 866
